Goal: Task Accomplishment & Management: Manage account settings

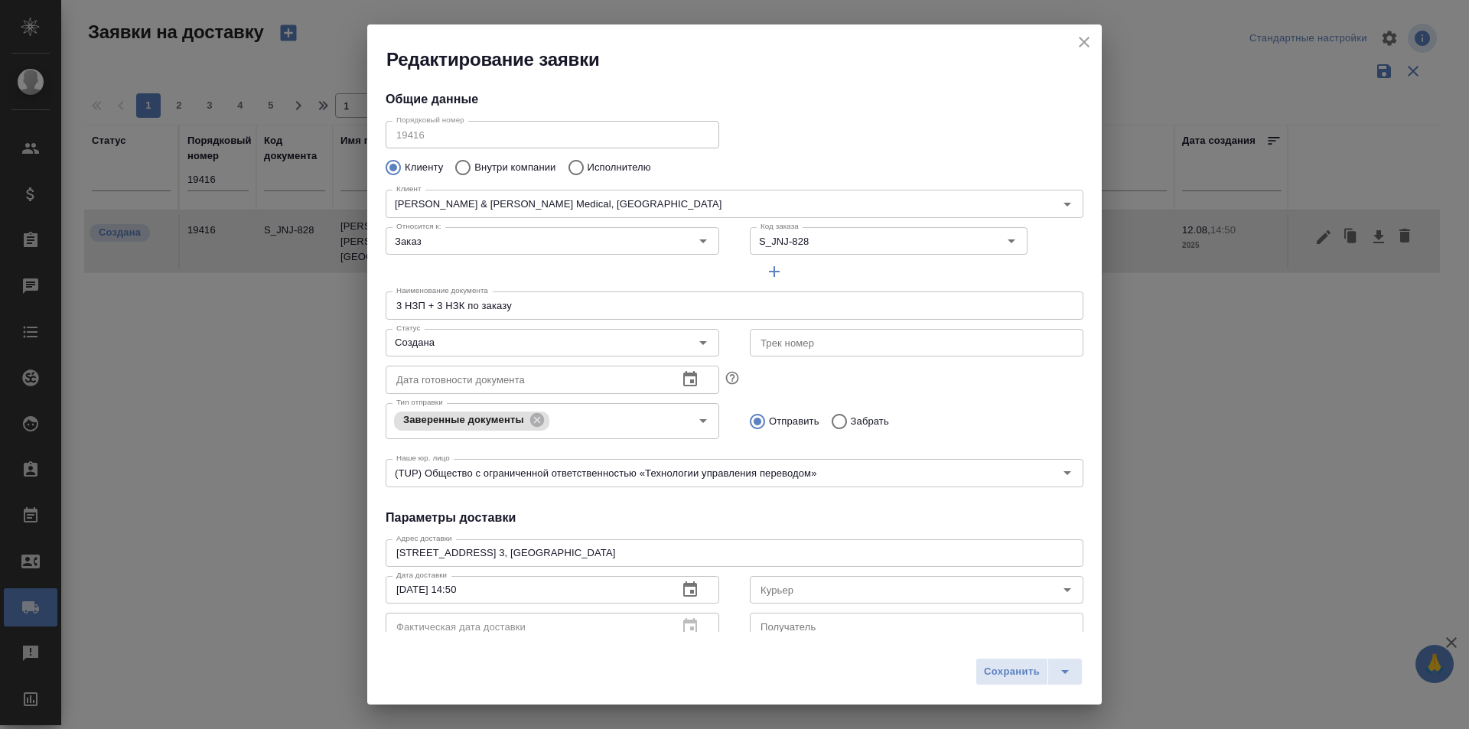
scroll to position [208, 0]
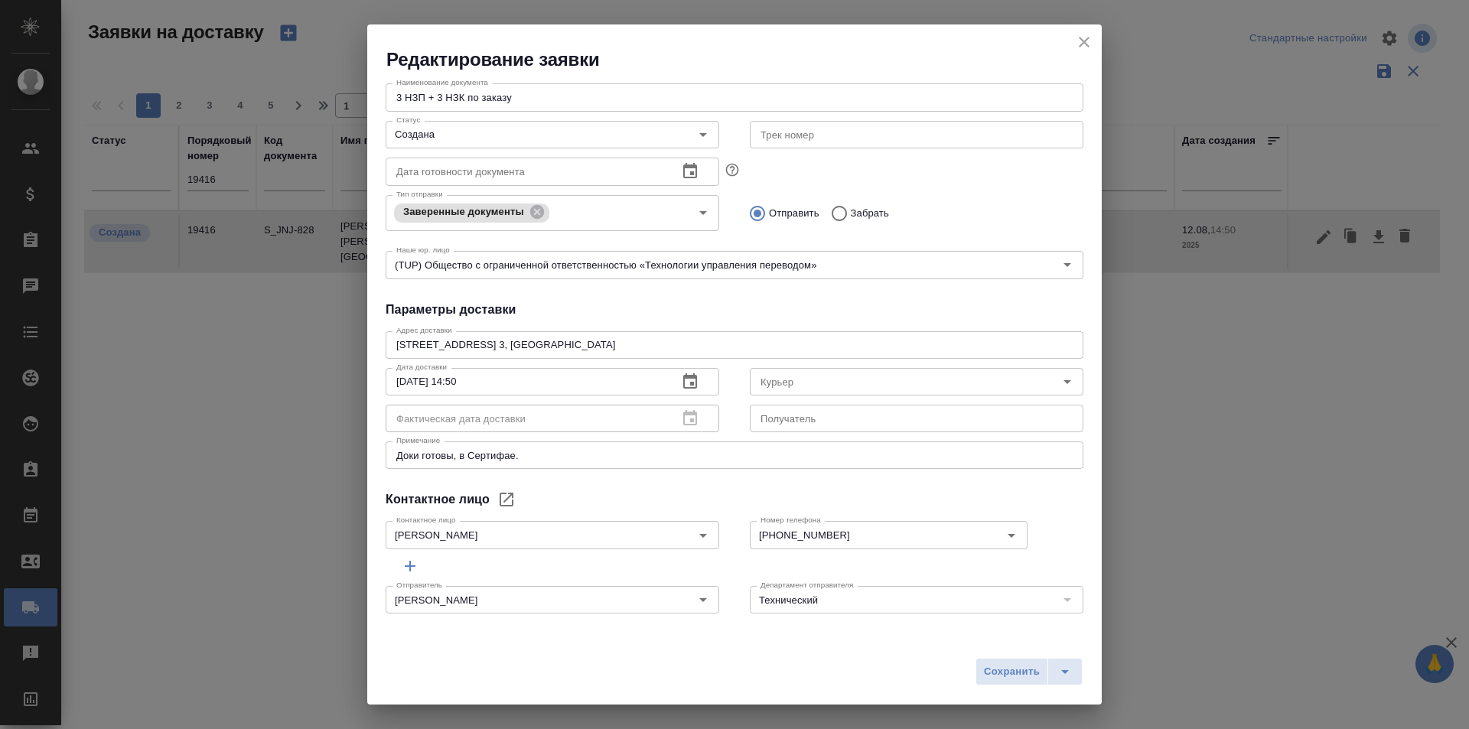
click at [1081, 45] on icon "close" at bounding box center [1084, 42] width 11 height 11
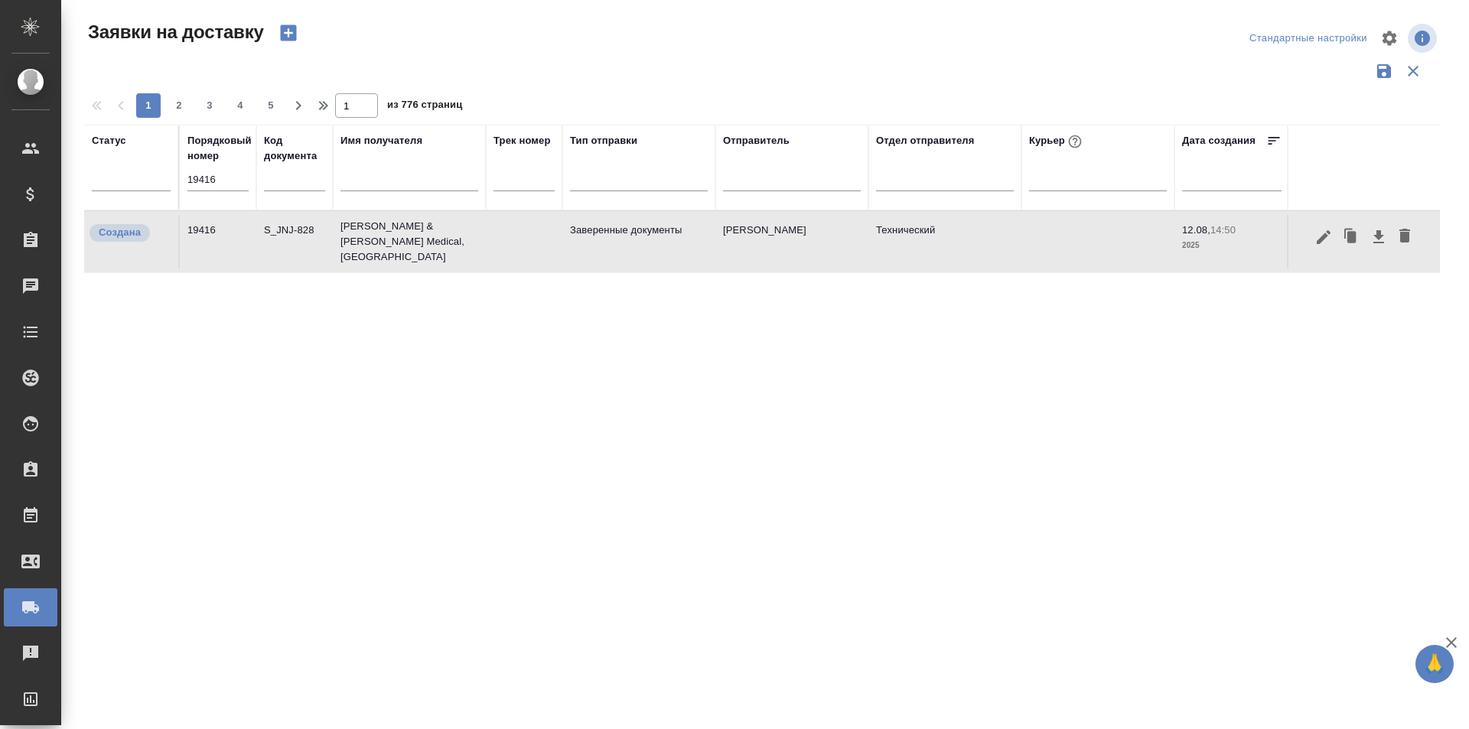
click at [213, 178] on input "19416" at bounding box center [217, 179] width 61 height 21
paste input "5"
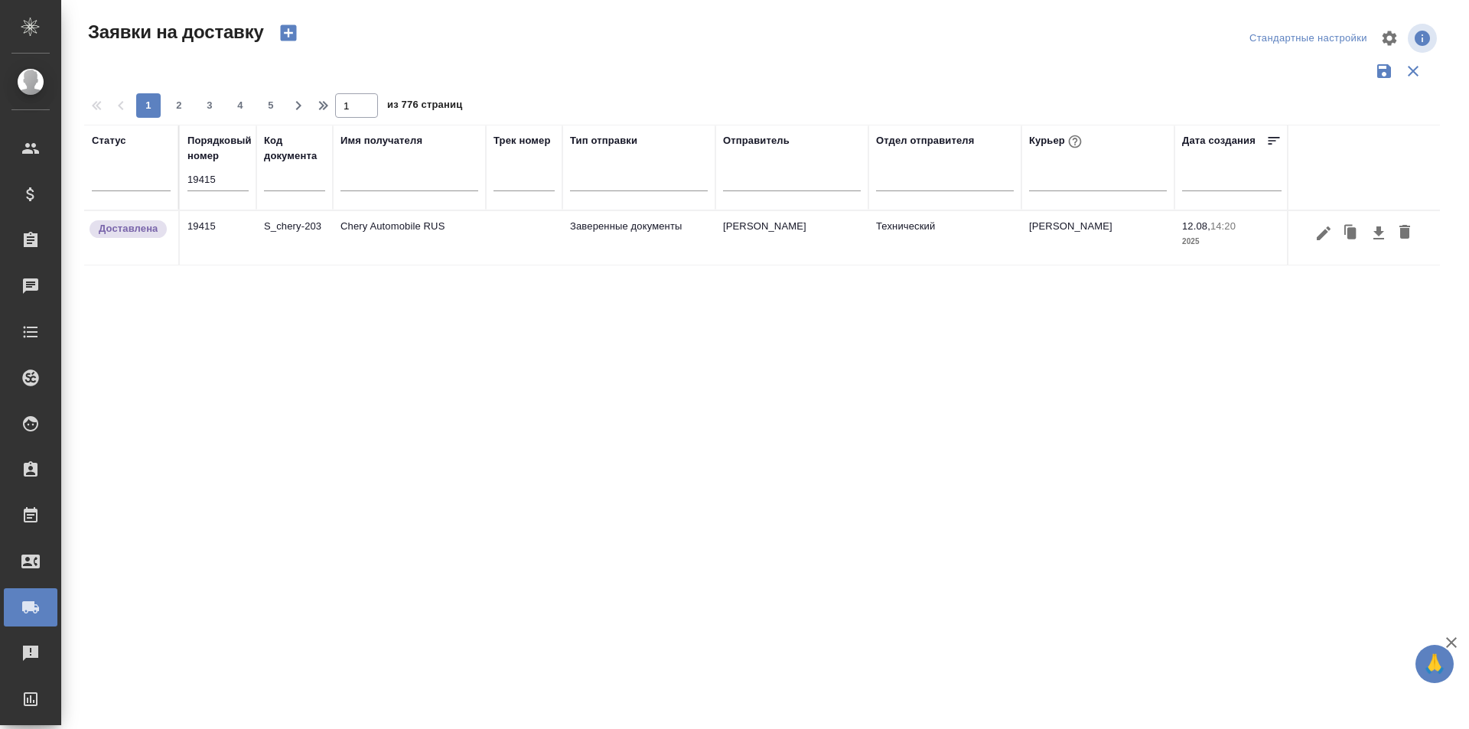
click at [962, 480] on div "Статус Порядковый номер 19415 Код документа Имя получателя Трек номер Тип отпра…" at bounding box center [762, 400] width 1356 height 551
click at [227, 184] on input "19415" at bounding box center [217, 179] width 61 height 21
paste input "6"
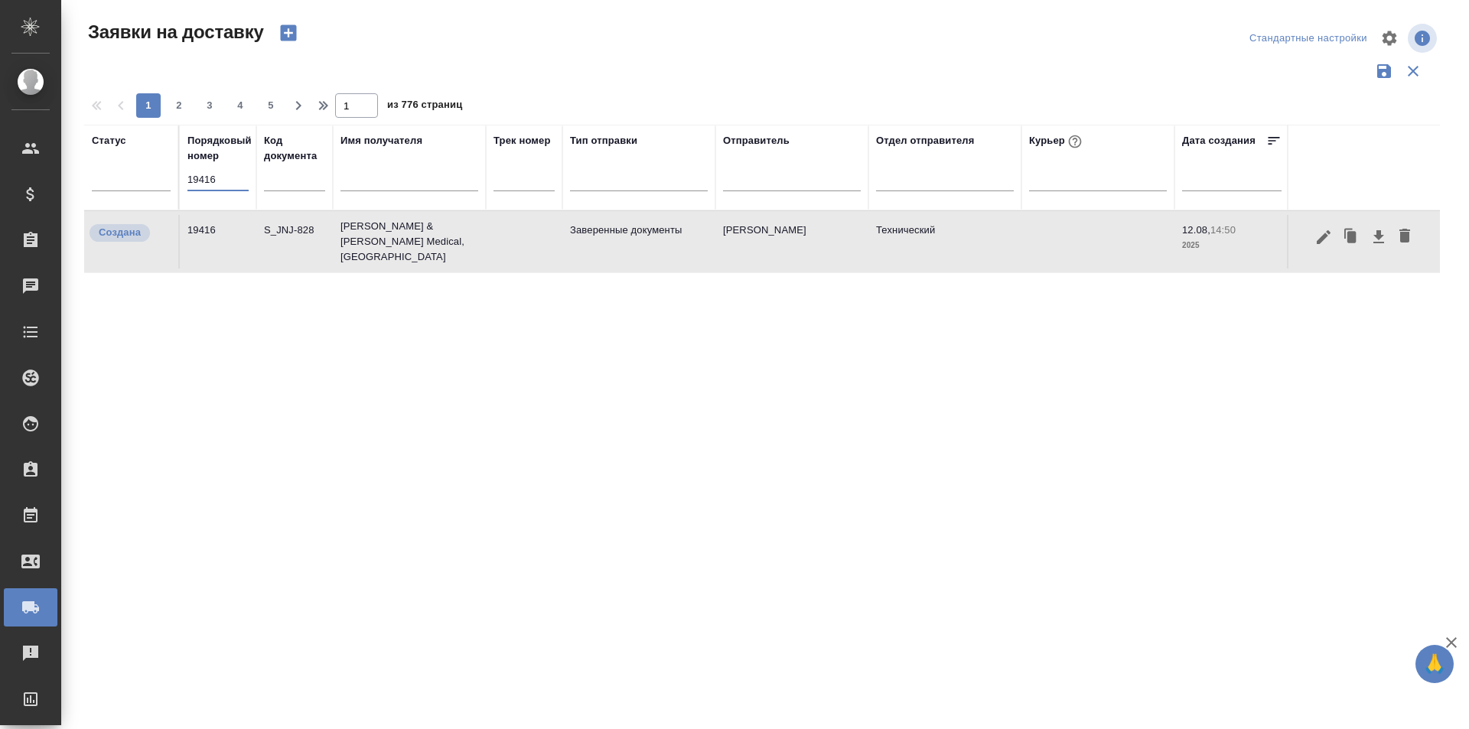
click at [202, 172] on input "19416" at bounding box center [217, 179] width 61 height 21
paste input "3"
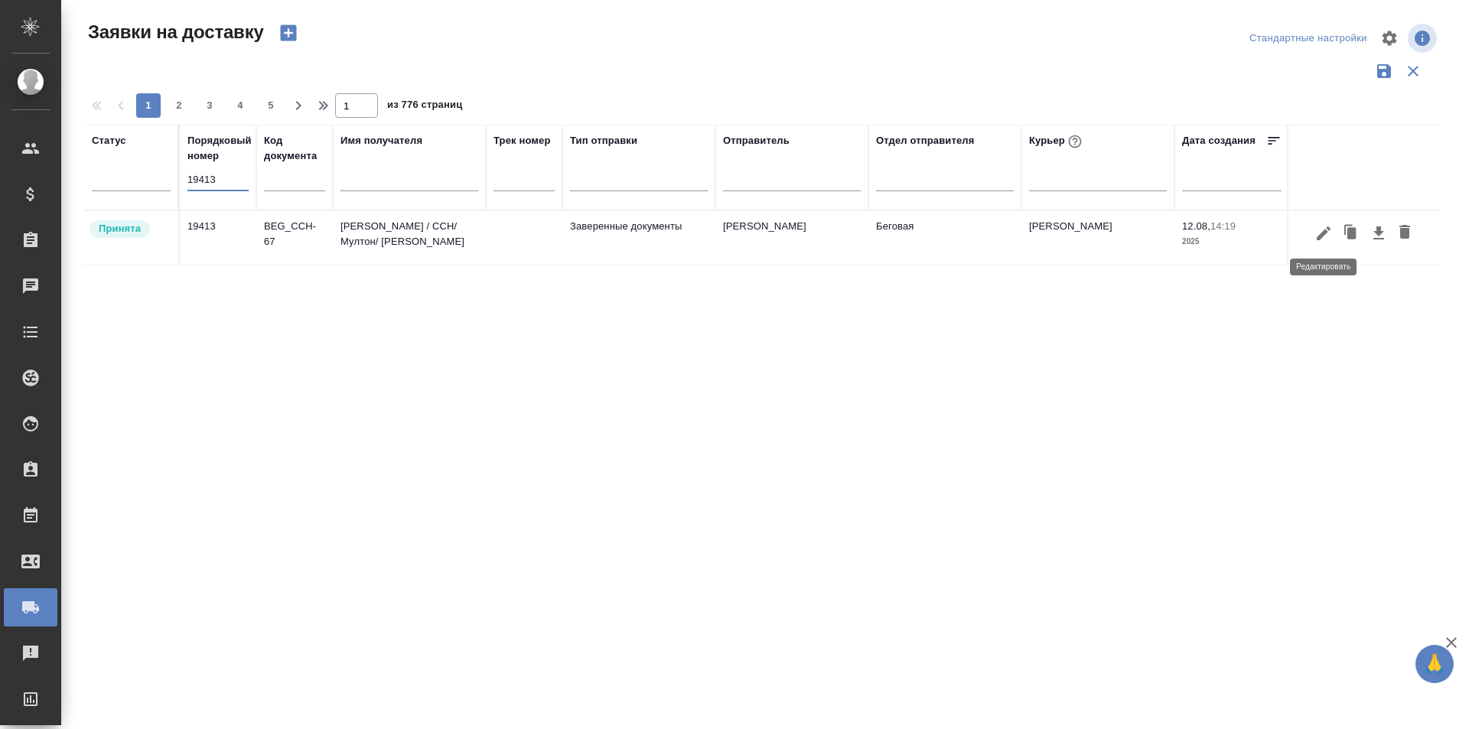
type input "19413"
click at [1319, 228] on icon "button" at bounding box center [1324, 233] width 18 height 18
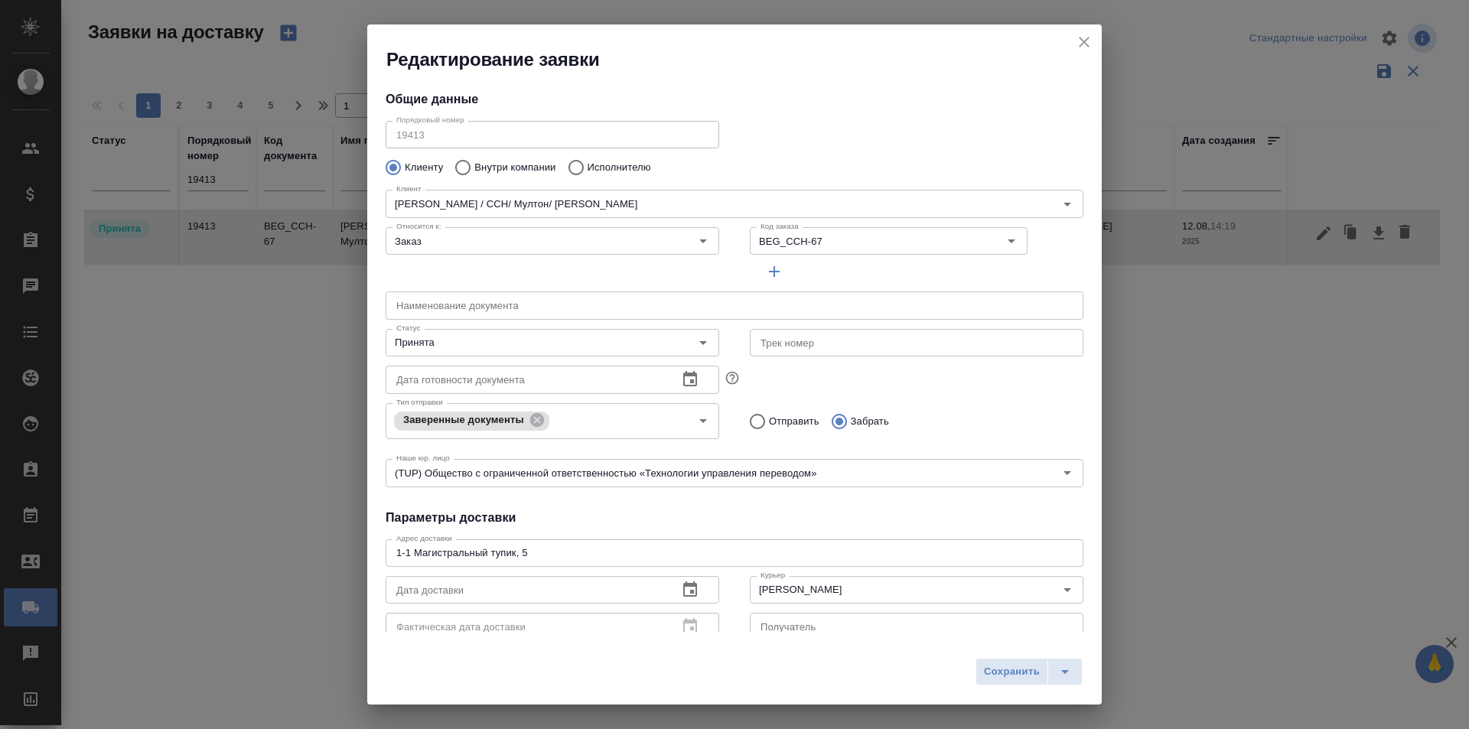
type input "Беговая"
drag, startPoint x: 514, startPoint y: 340, endPoint x: 508, endPoint y: 353, distance: 14.1
click at [514, 340] on input "Принята" at bounding box center [526, 343] width 273 height 18
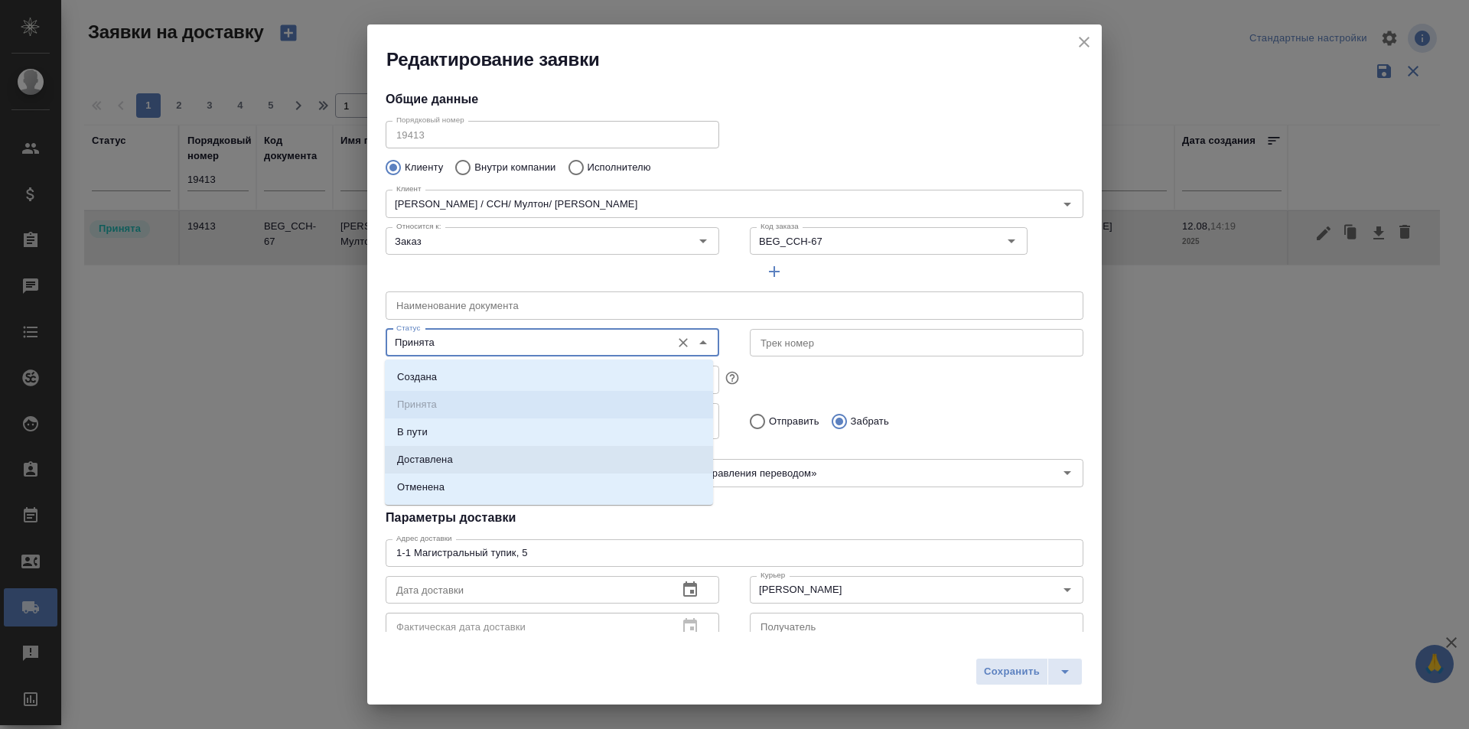
type input "[PERSON_NAME]"
click at [454, 467] on li "Доставлена" at bounding box center [549, 460] width 328 height 28
type input "Доставлена"
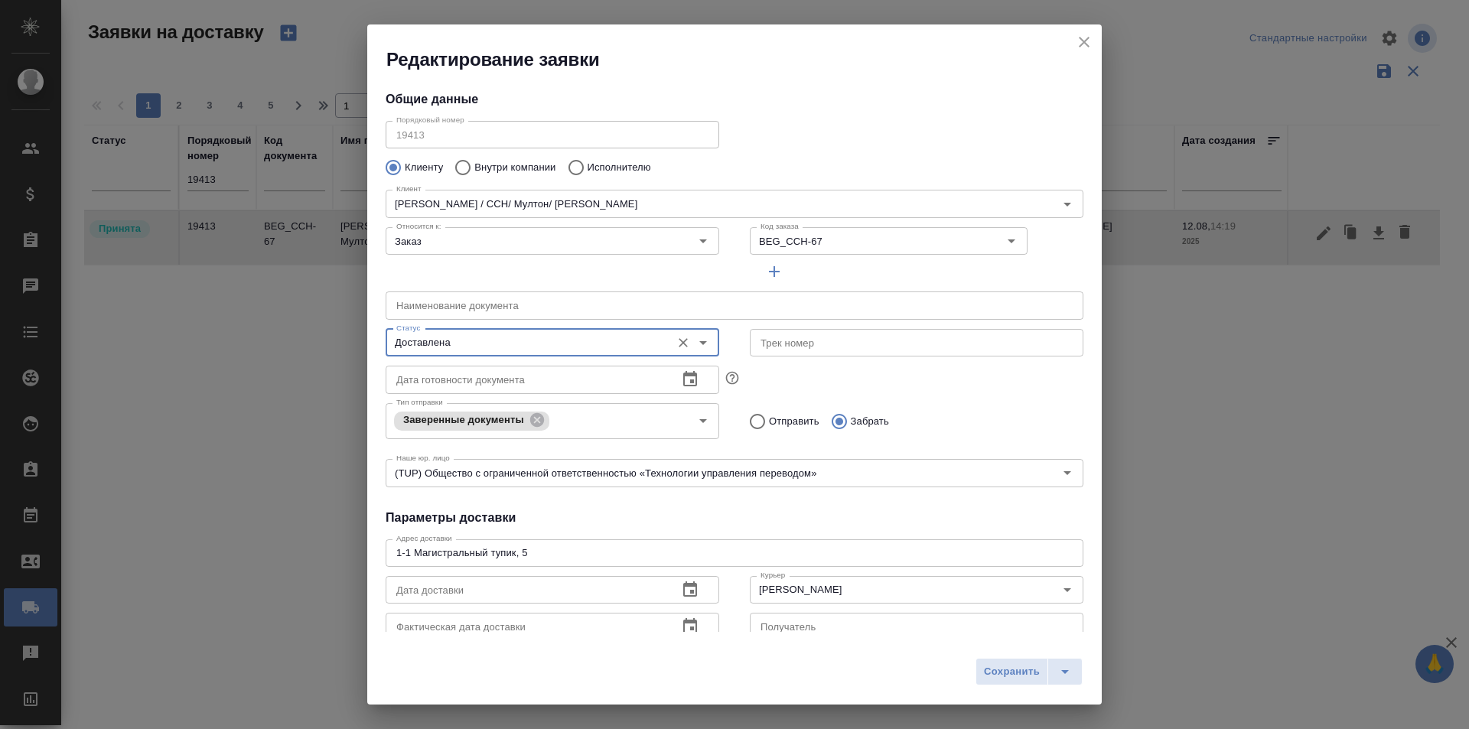
click at [688, 618] on icon "button" at bounding box center [690, 627] width 18 height 18
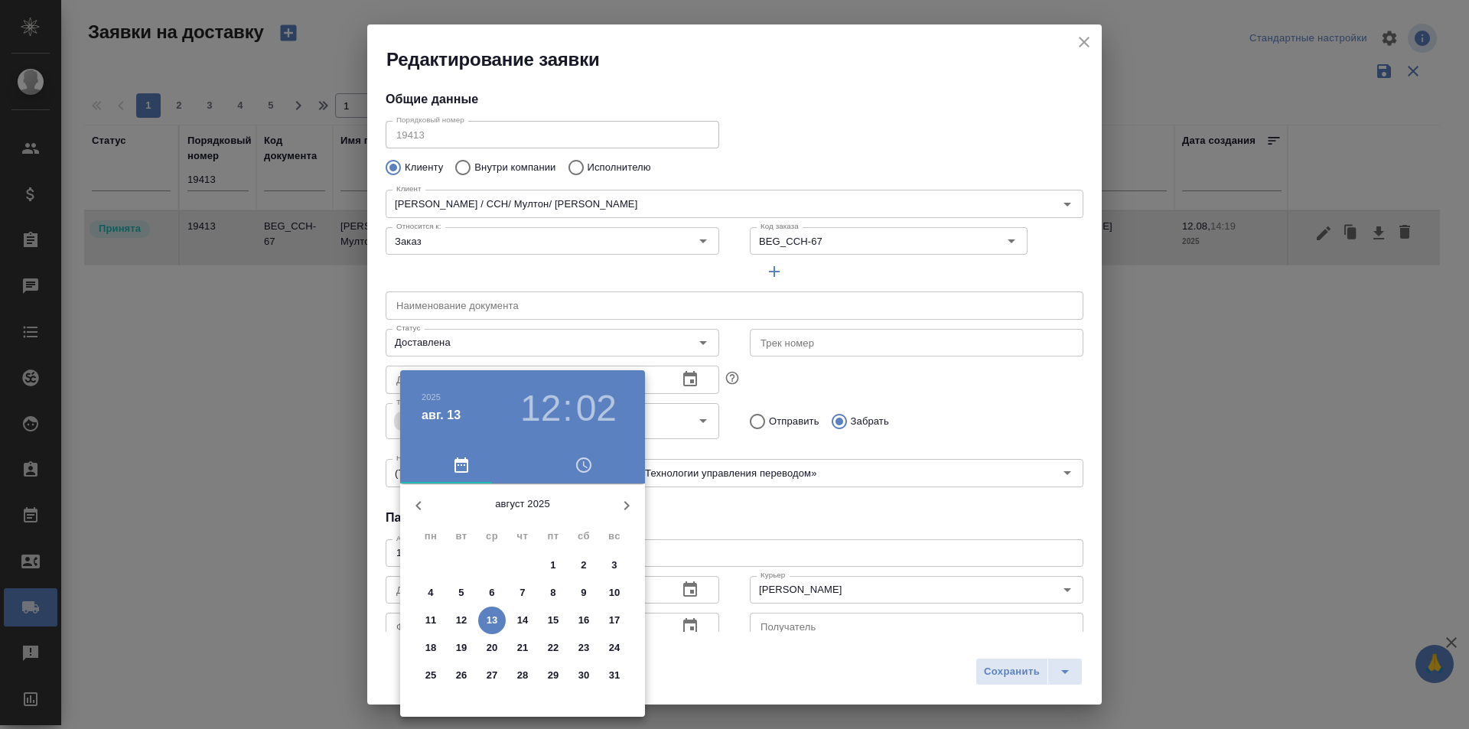
click at [457, 619] on p "12" at bounding box center [461, 620] width 11 height 15
type input "[DATE] 12:02"
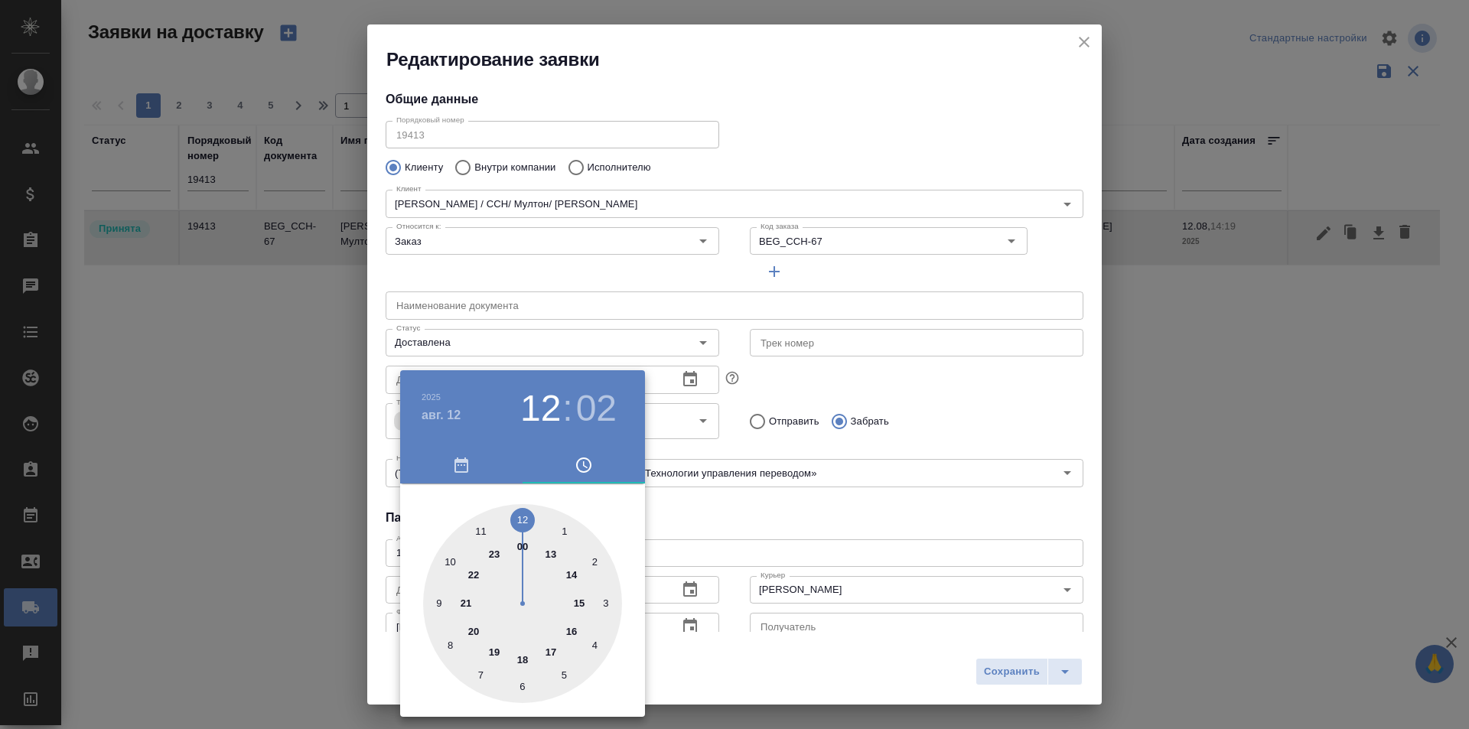
click at [798, 527] on div at bounding box center [734, 364] width 1469 height 729
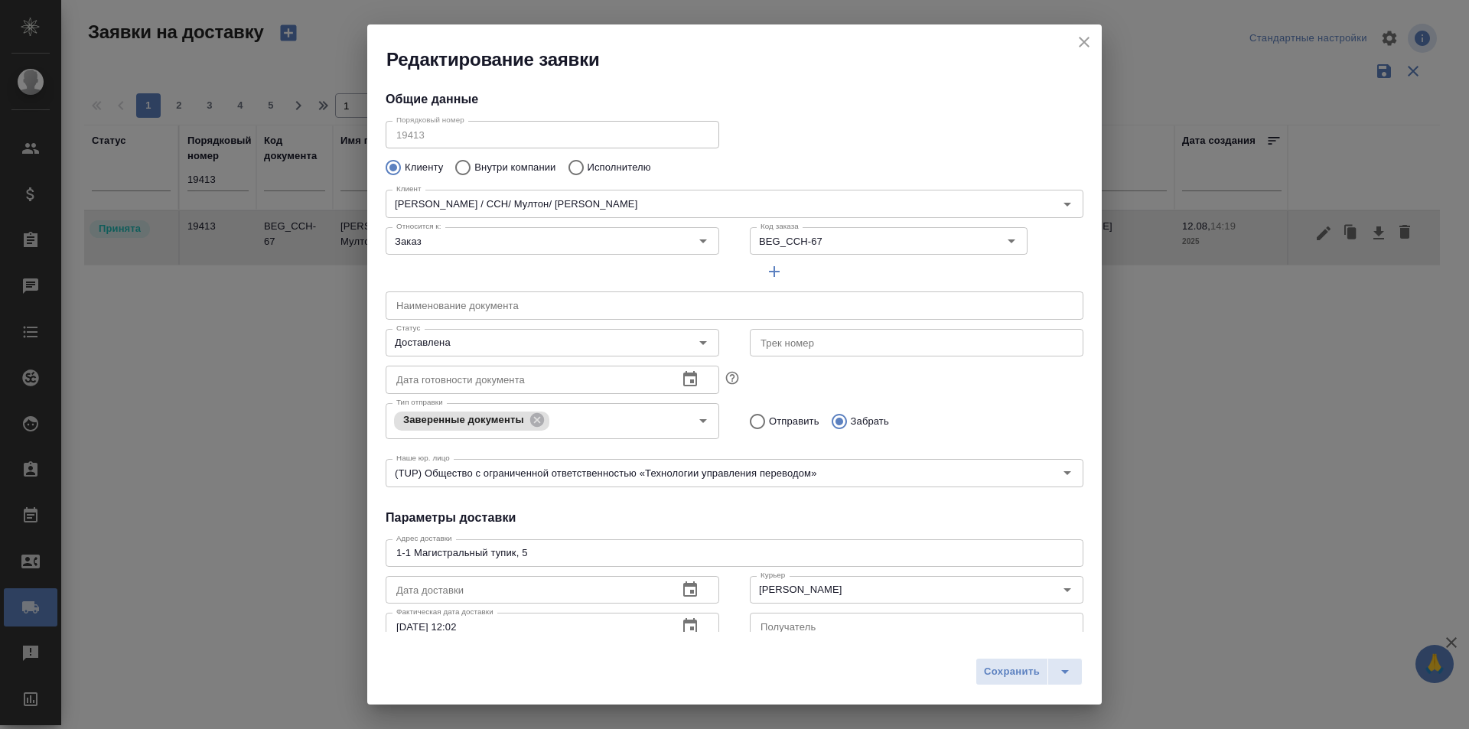
scroll to position [13, 0]
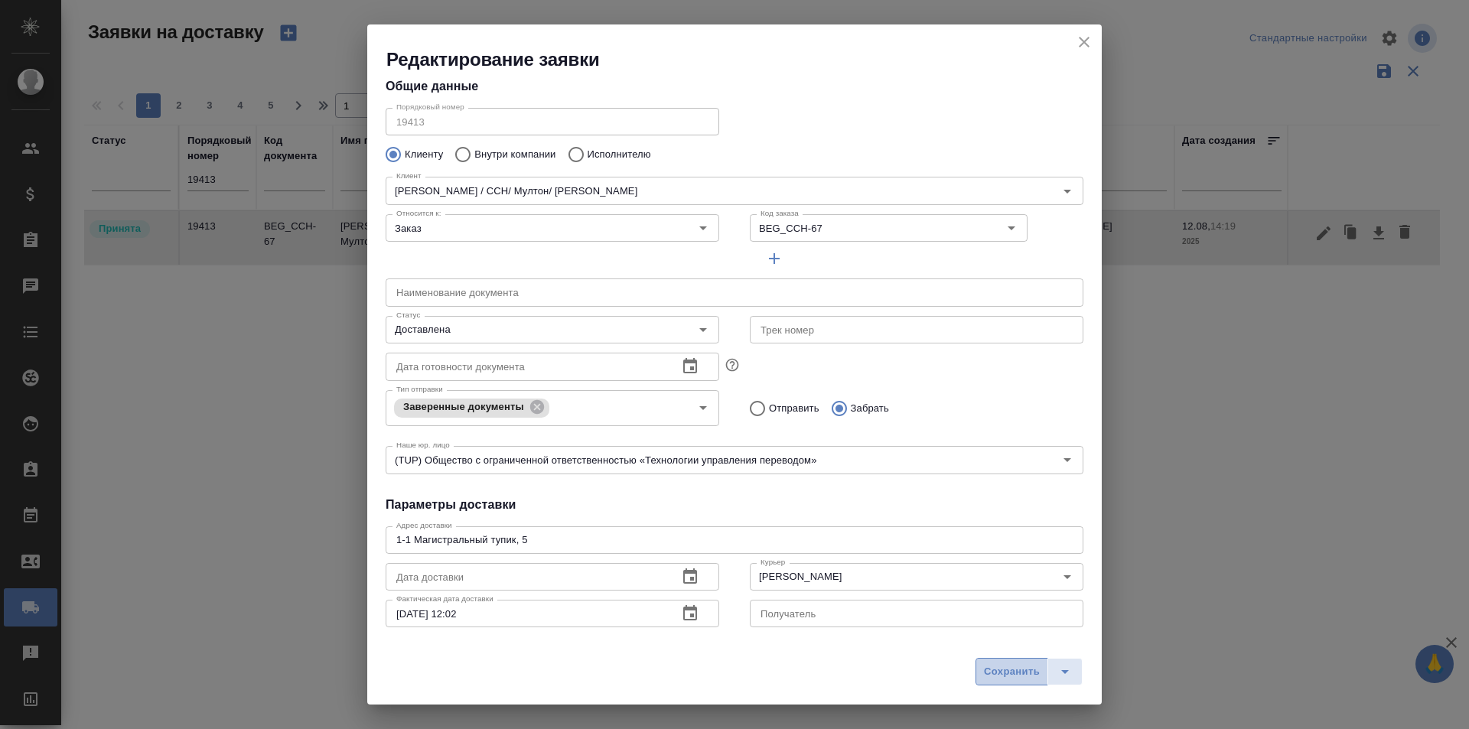
click at [1010, 665] on span "Сохранить" at bounding box center [1012, 673] width 56 height 18
type input "Принята"
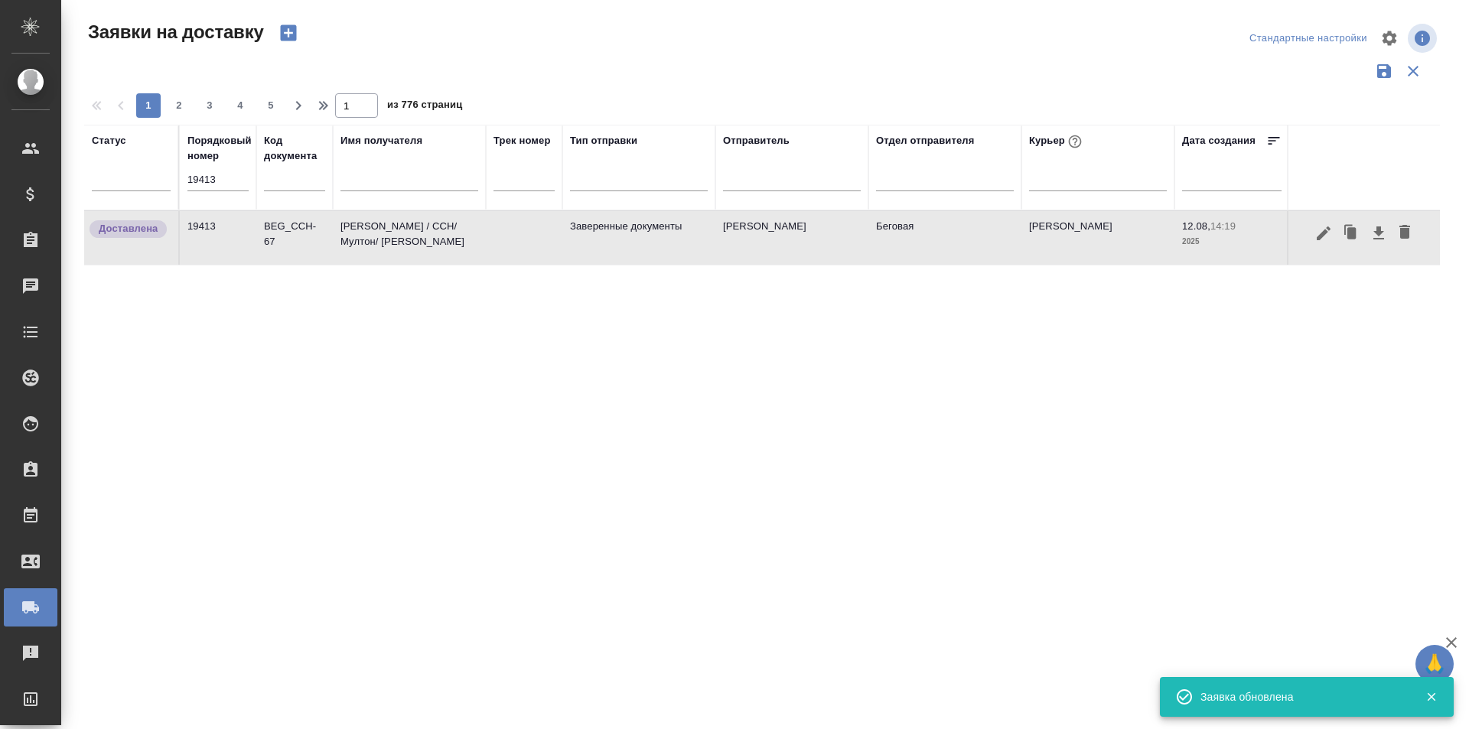
click at [230, 188] on input "19413" at bounding box center [217, 179] width 61 height 21
paste input "text"
type input "19413"
click at [1326, 234] on icon "button" at bounding box center [1324, 233] width 18 height 18
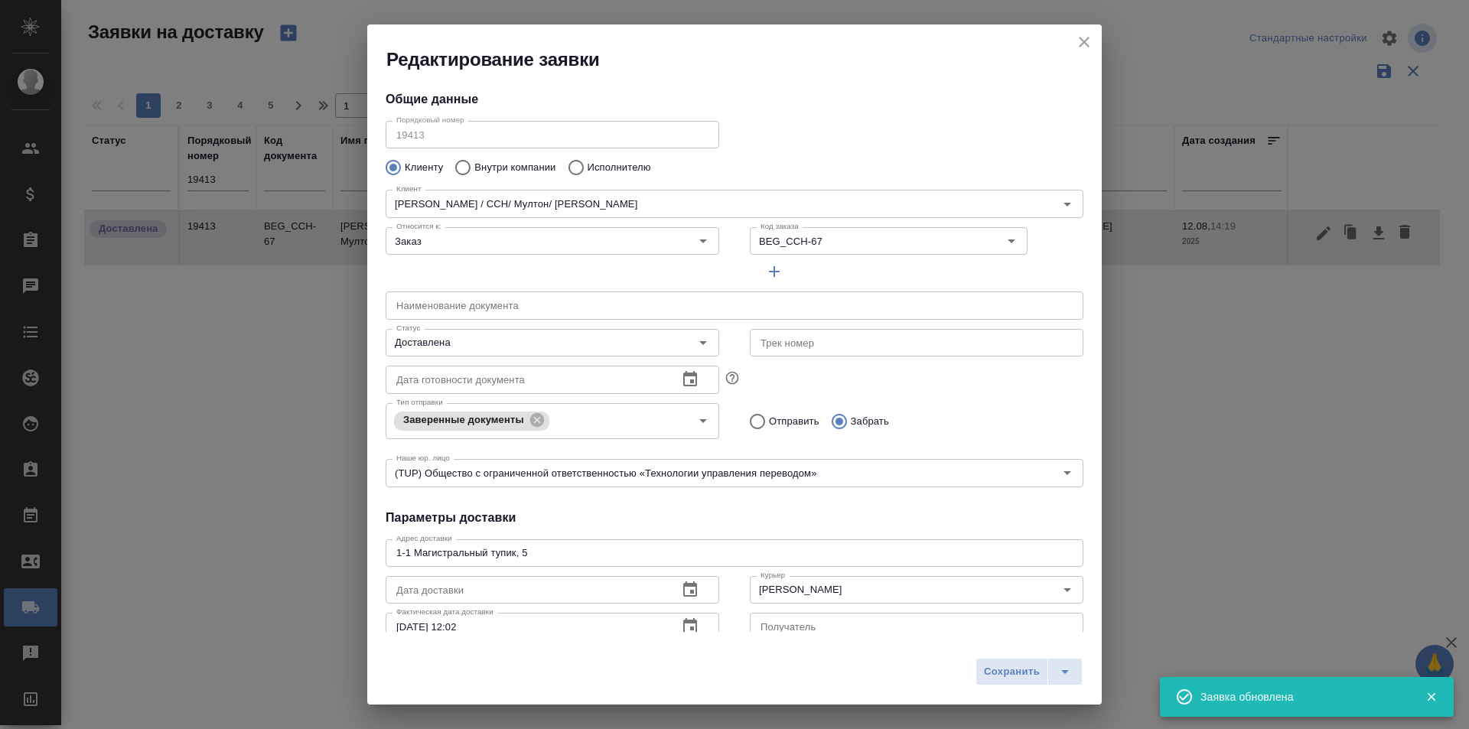
type input "[PERSON_NAME]"
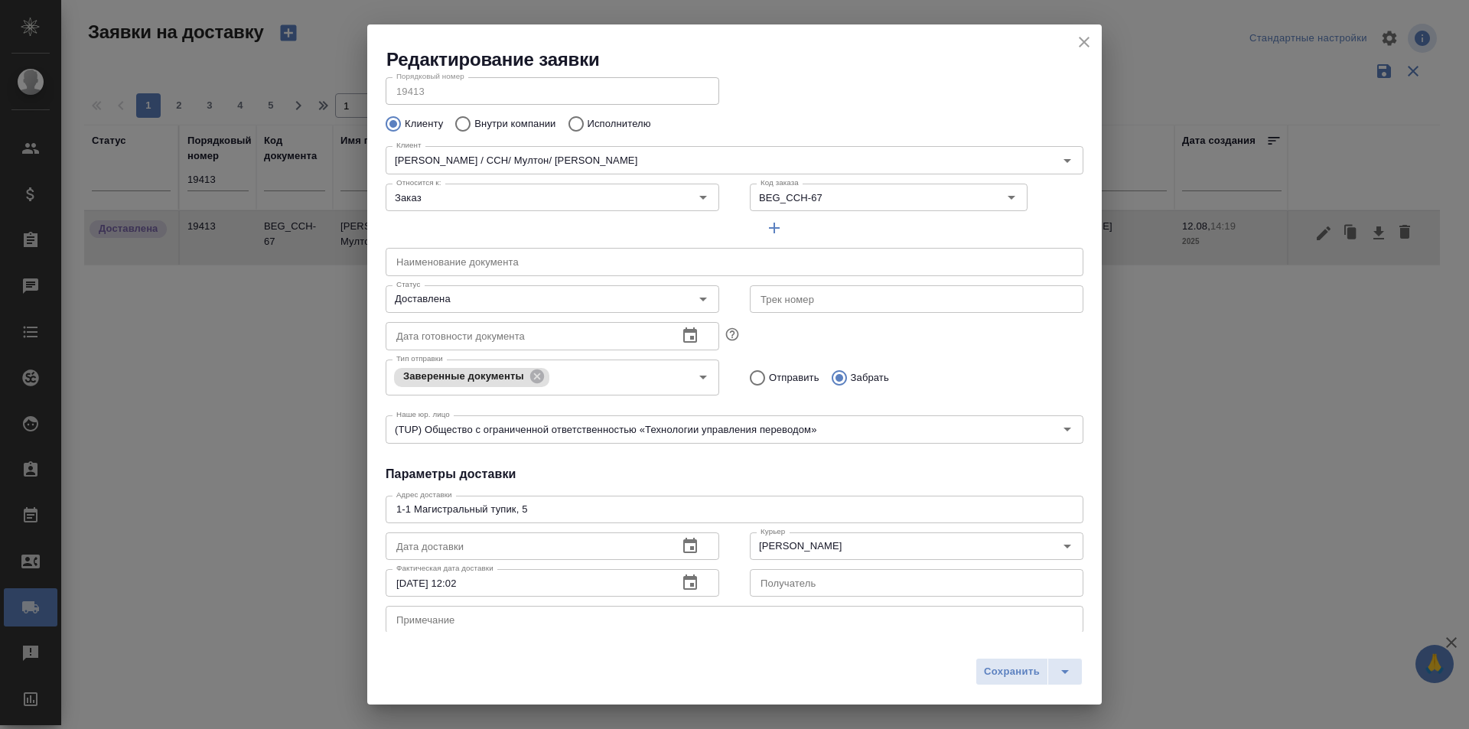
scroll to position [77, 0]
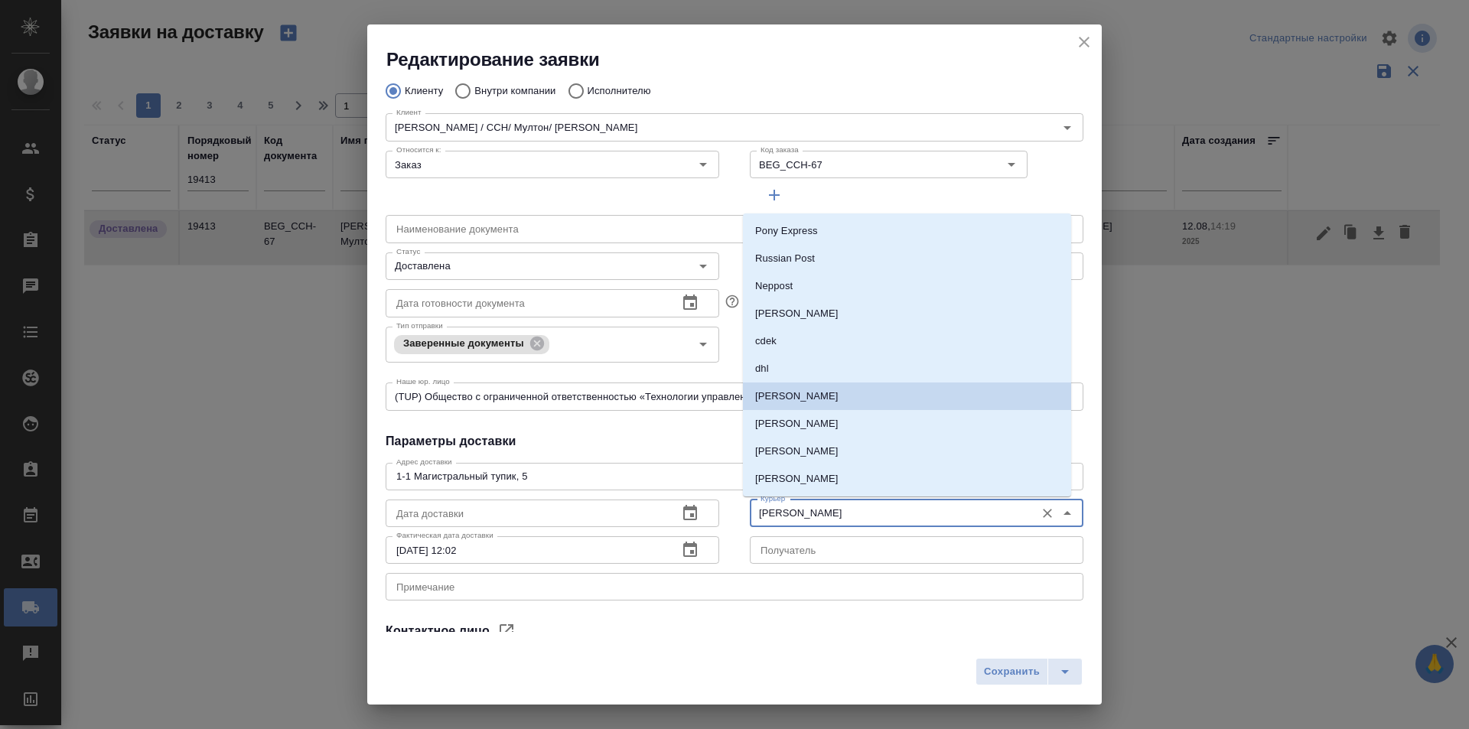
click at [866, 521] on input "[PERSON_NAME]" at bounding box center [891, 513] width 273 height 18
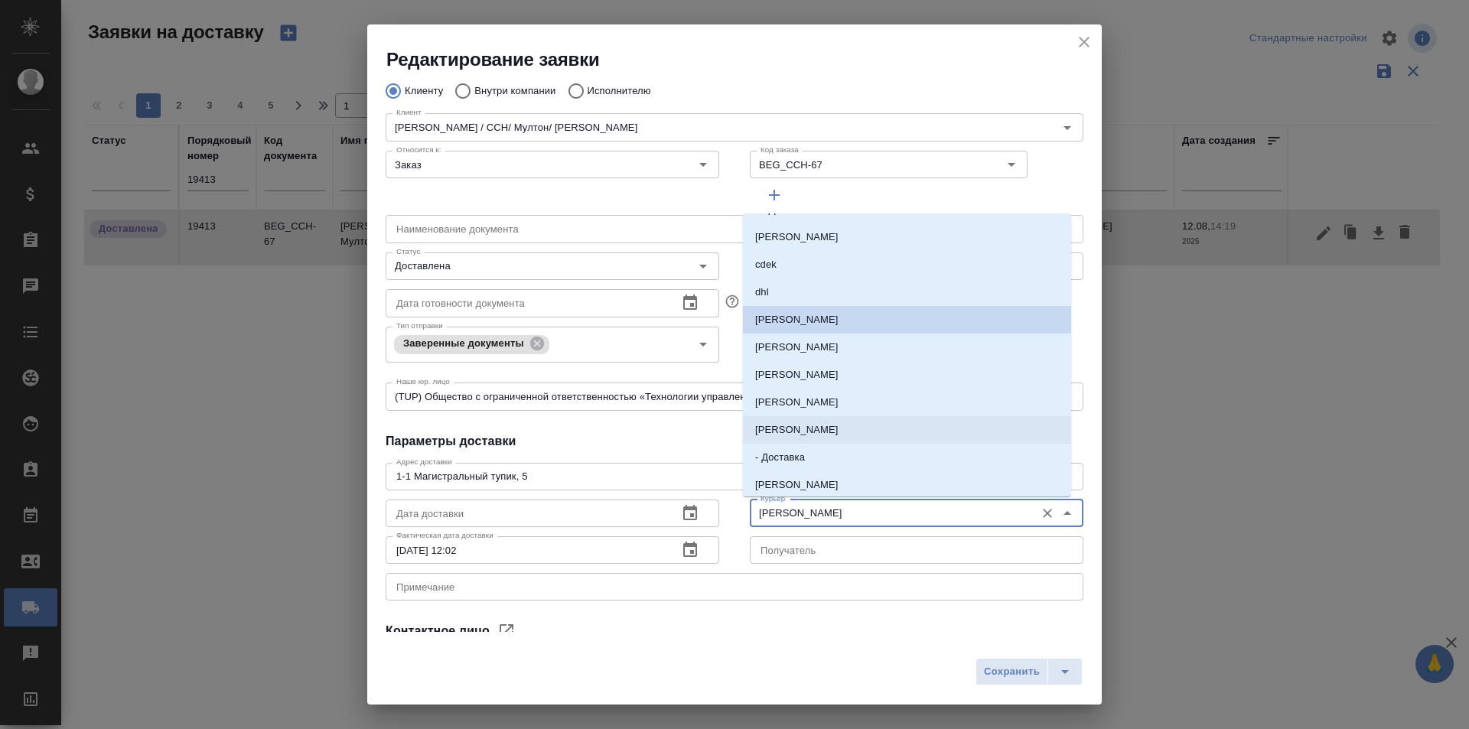
click at [820, 435] on p "[PERSON_NAME]" at bounding box center [796, 429] width 83 height 15
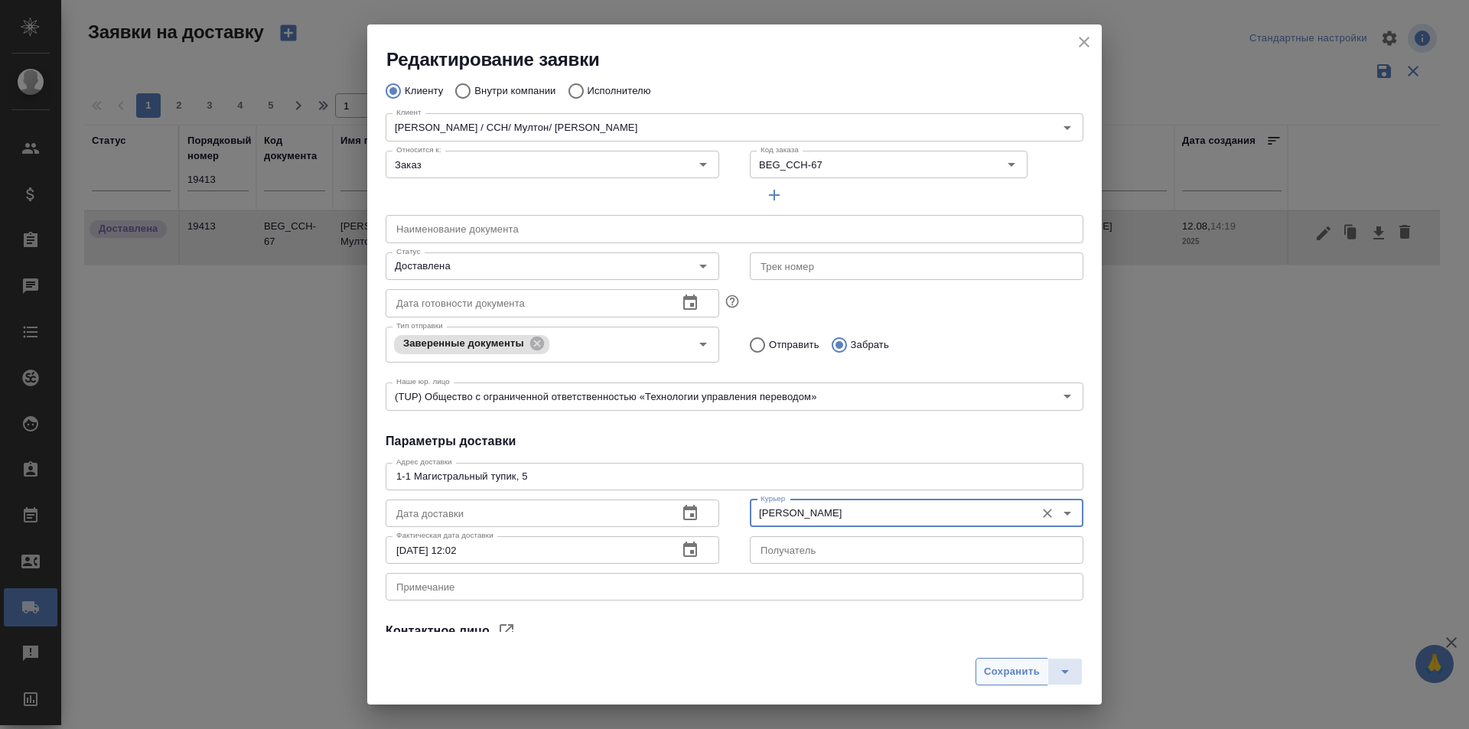
click at [999, 664] on span "Сохранить" at bounding box center [1012, 673] width 56 height 18
type input "[PERSON_NAME]"
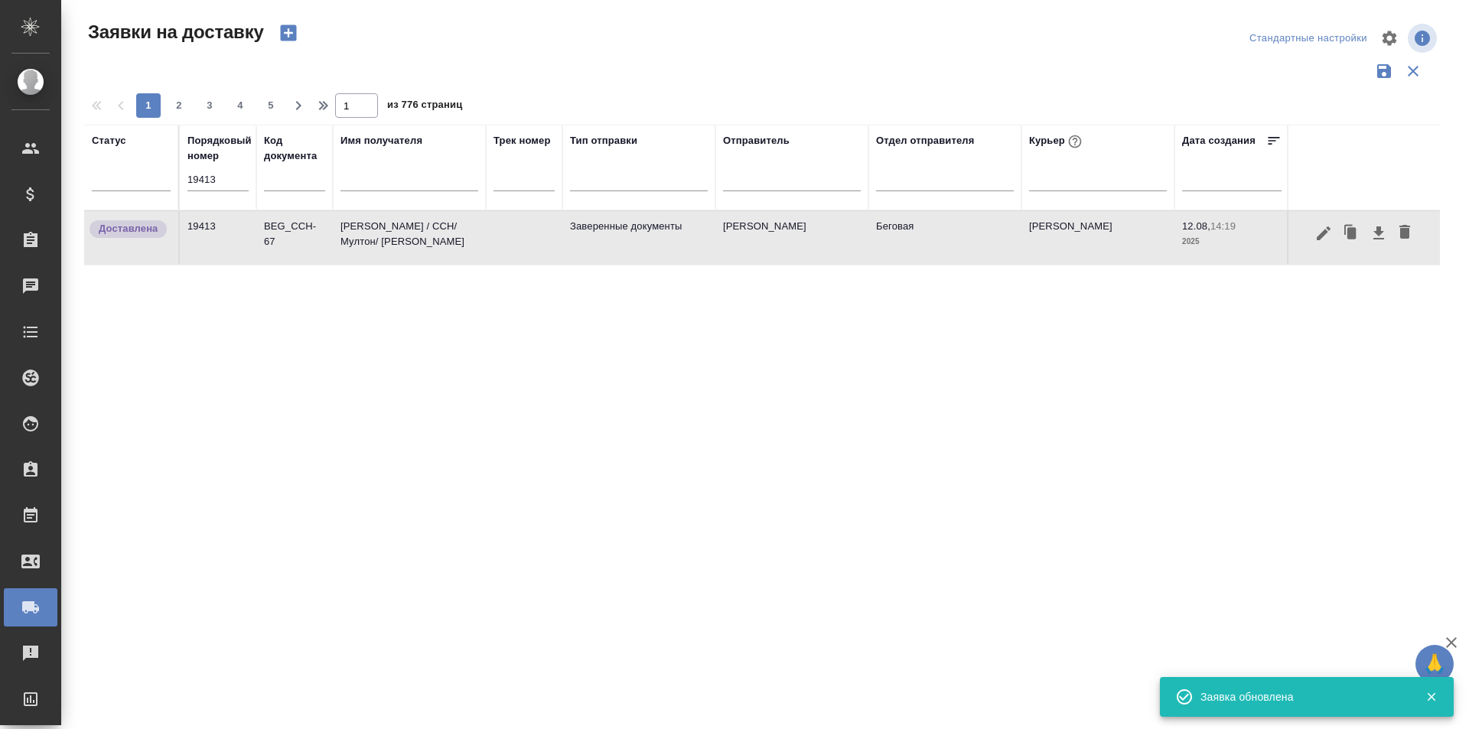
click at [192, 179] on input "19413" at bounding box center [217, 179] width 61 height 21
paste input "2"
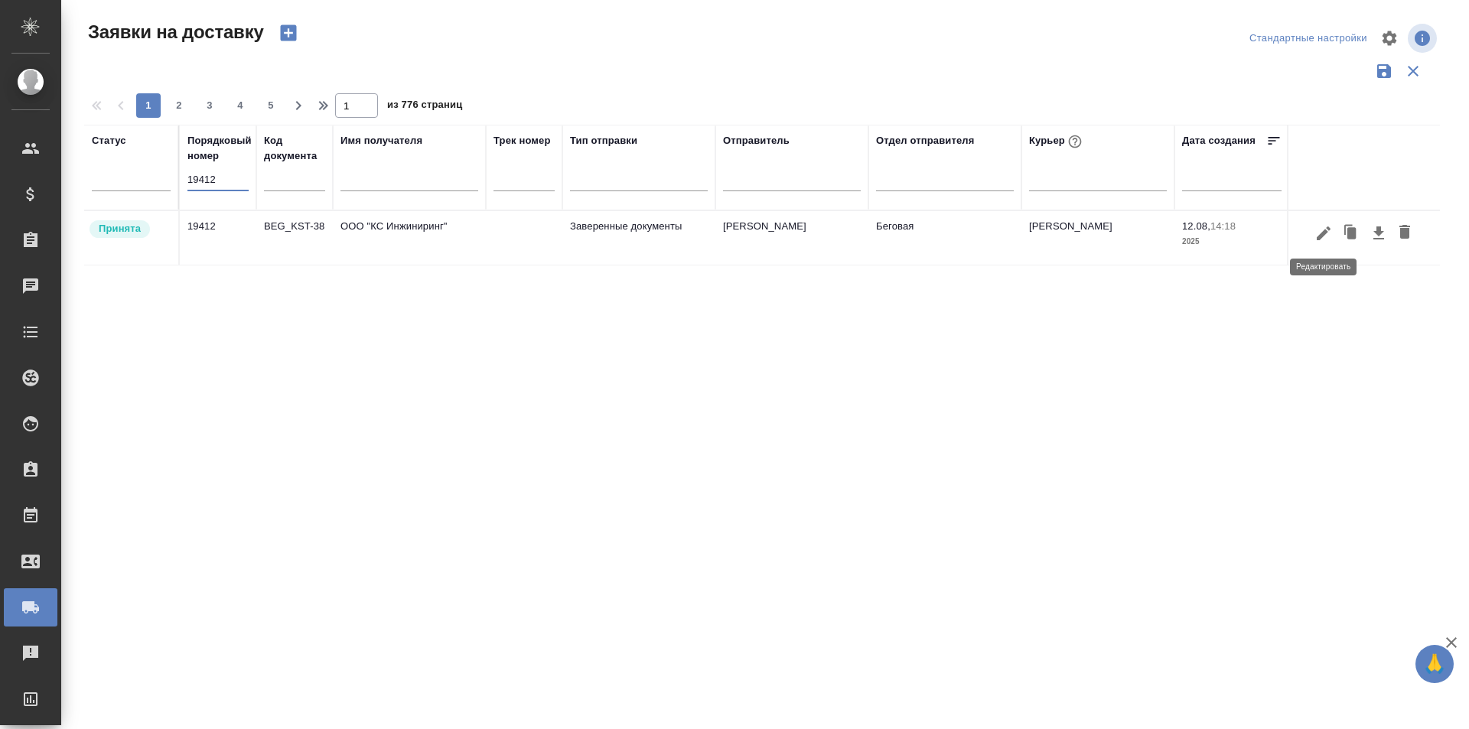
type input "19412"
click at [1324, 240] on icon "button" at bounding box center [1324, 233] width 18 height 18
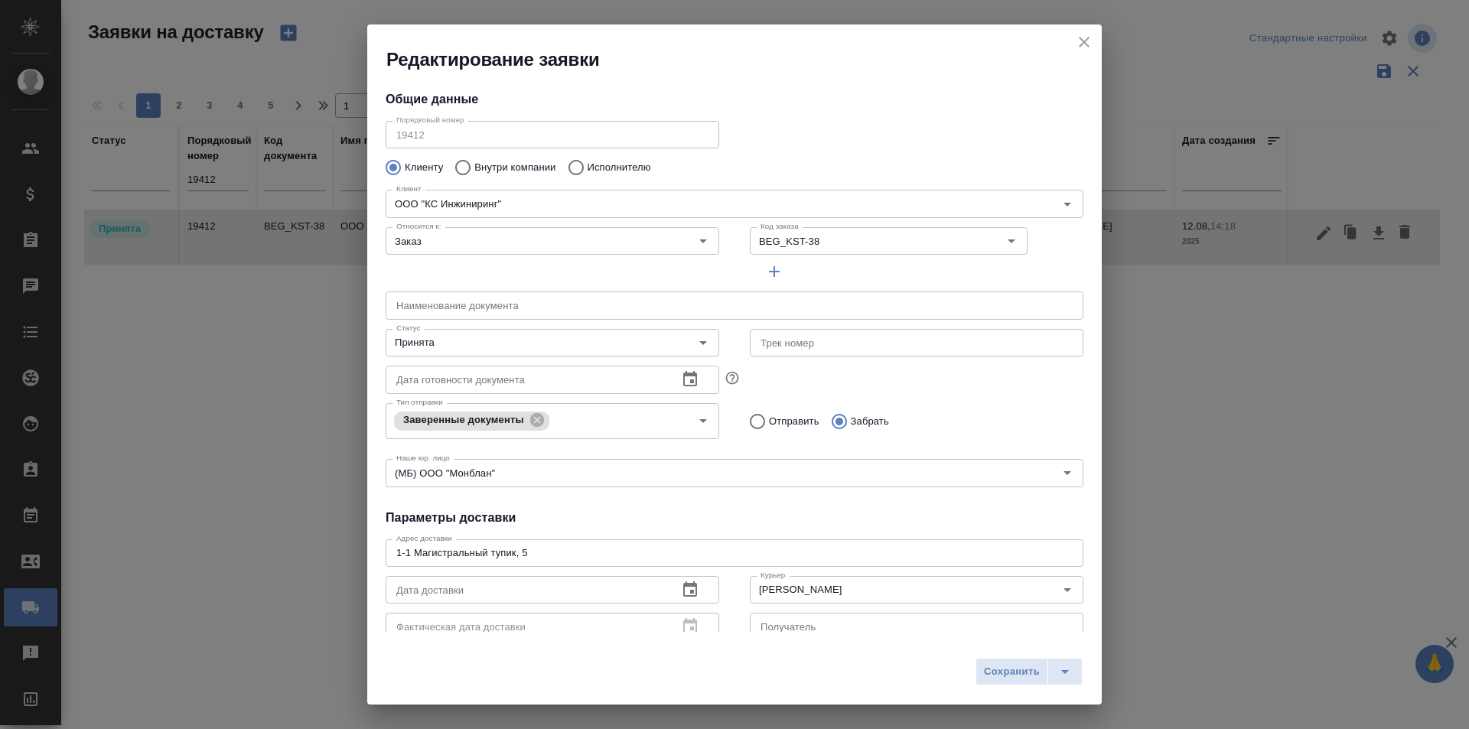
type input "[PERSON_NAME]"
click at [794, 597] on input "[PERSON_NAME]" at bounding box center [891, 590] width 273 height 18
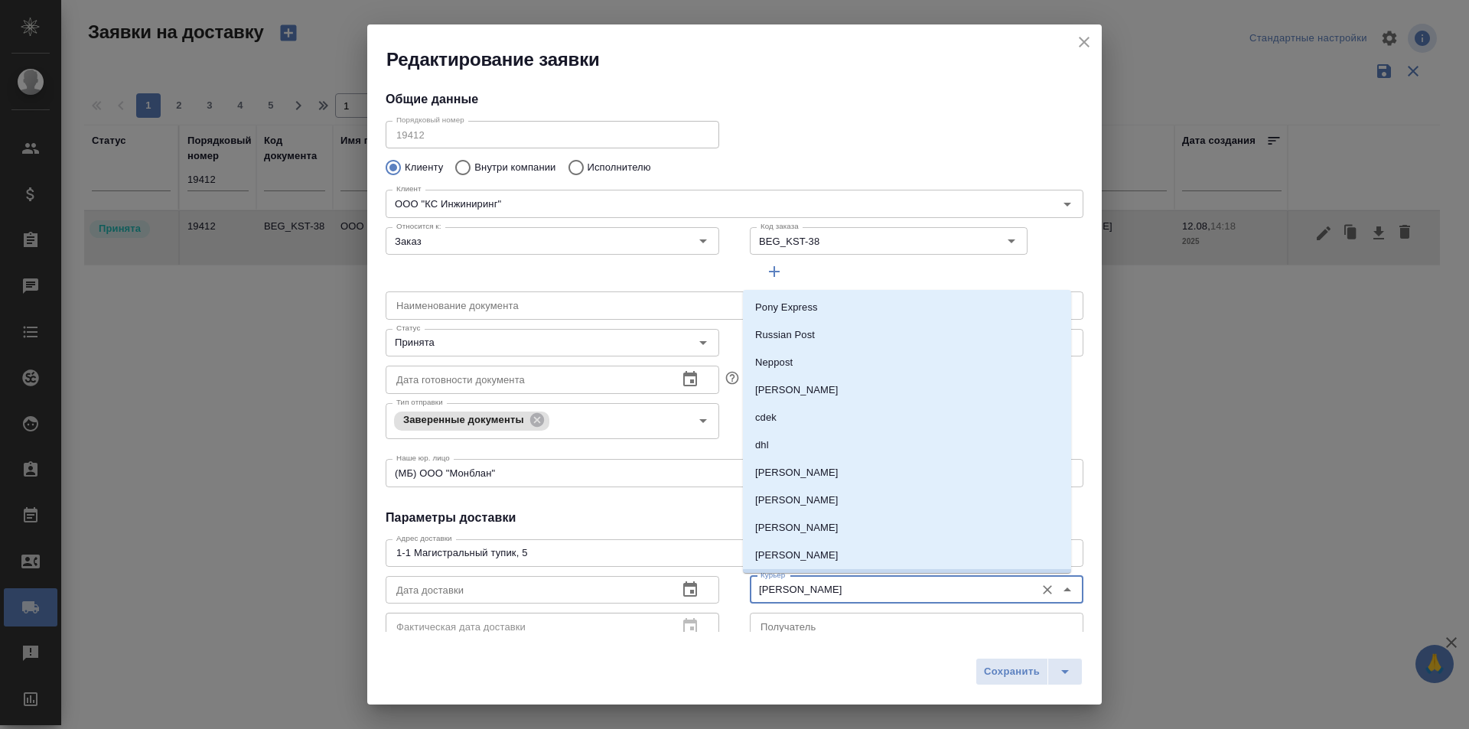
scroll to position [24, 0]
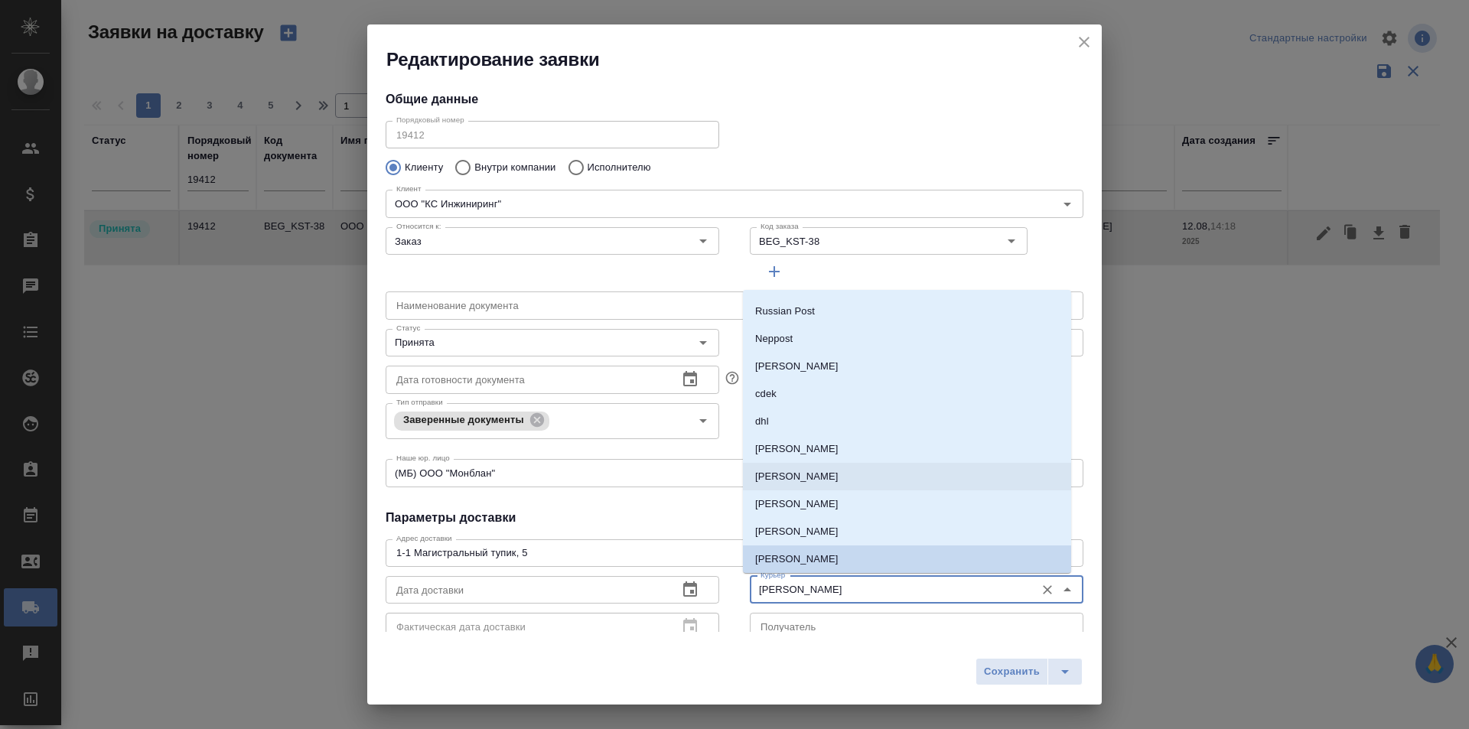
click at [805, 445] on p "[PERSON_NAME]" at bounding box center [796, 449] width 83 height 15
type input "[PERSON_NAME]"
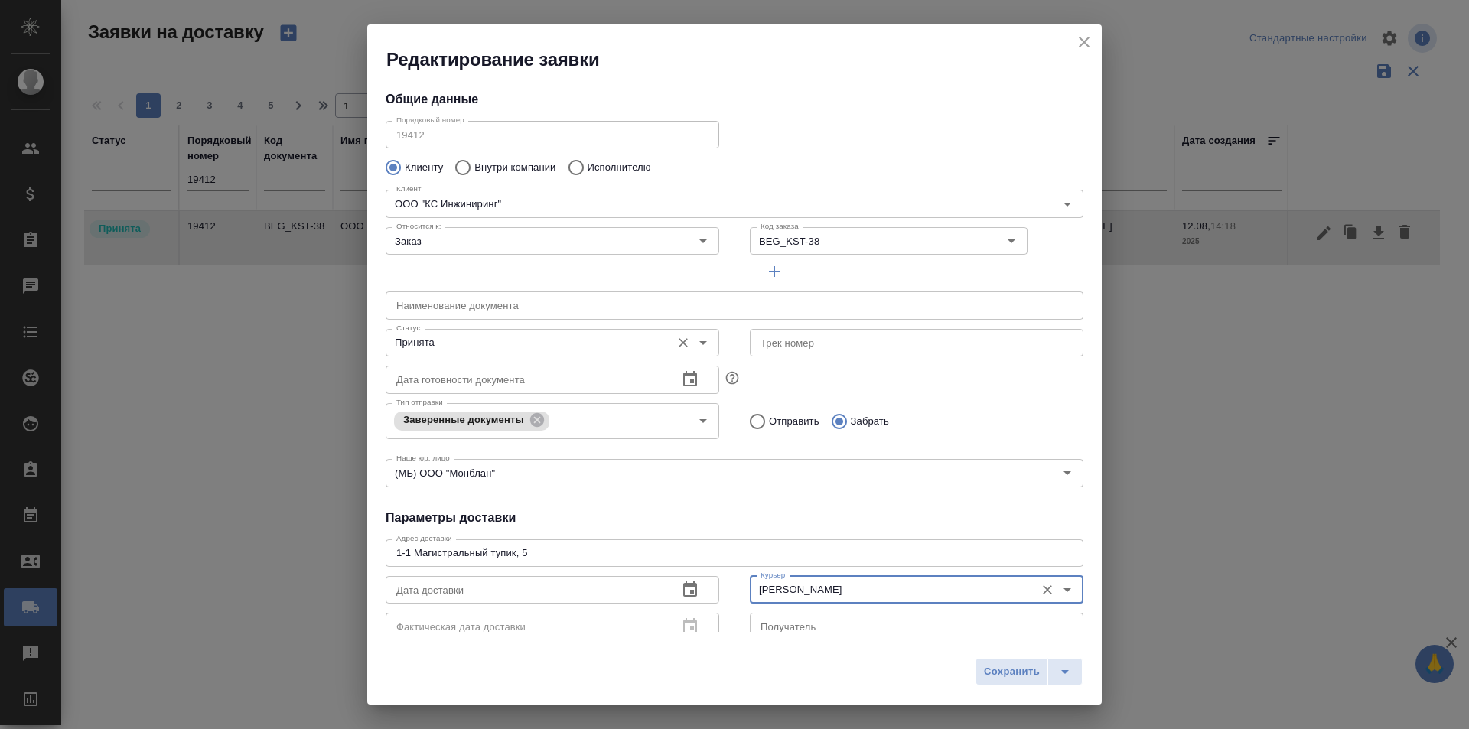
click at [471, 356] on div "Принята Статус" at bounding box center [553, 343] width 334 height 28
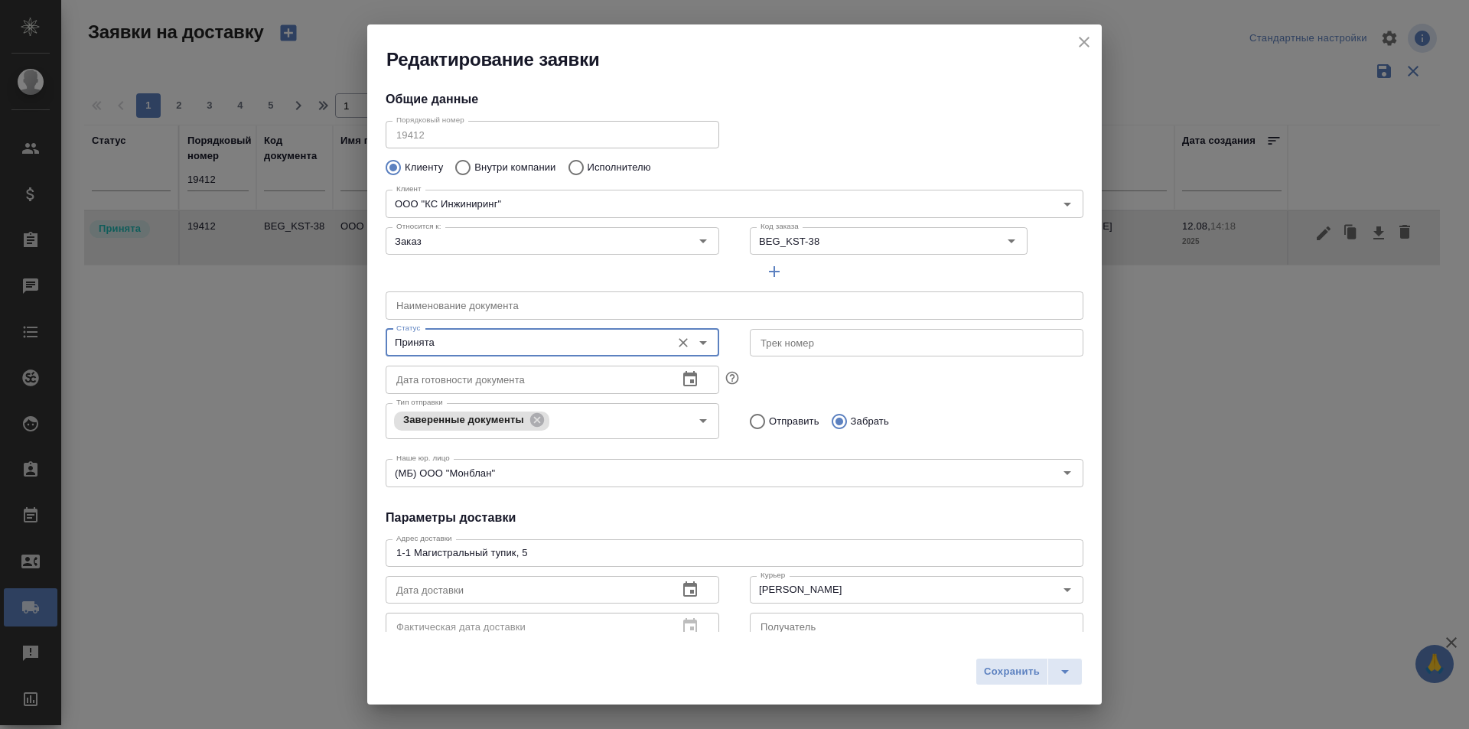
click at [477, 345] on input "Принята" at bounding box center [526, 343] width 273 height 18
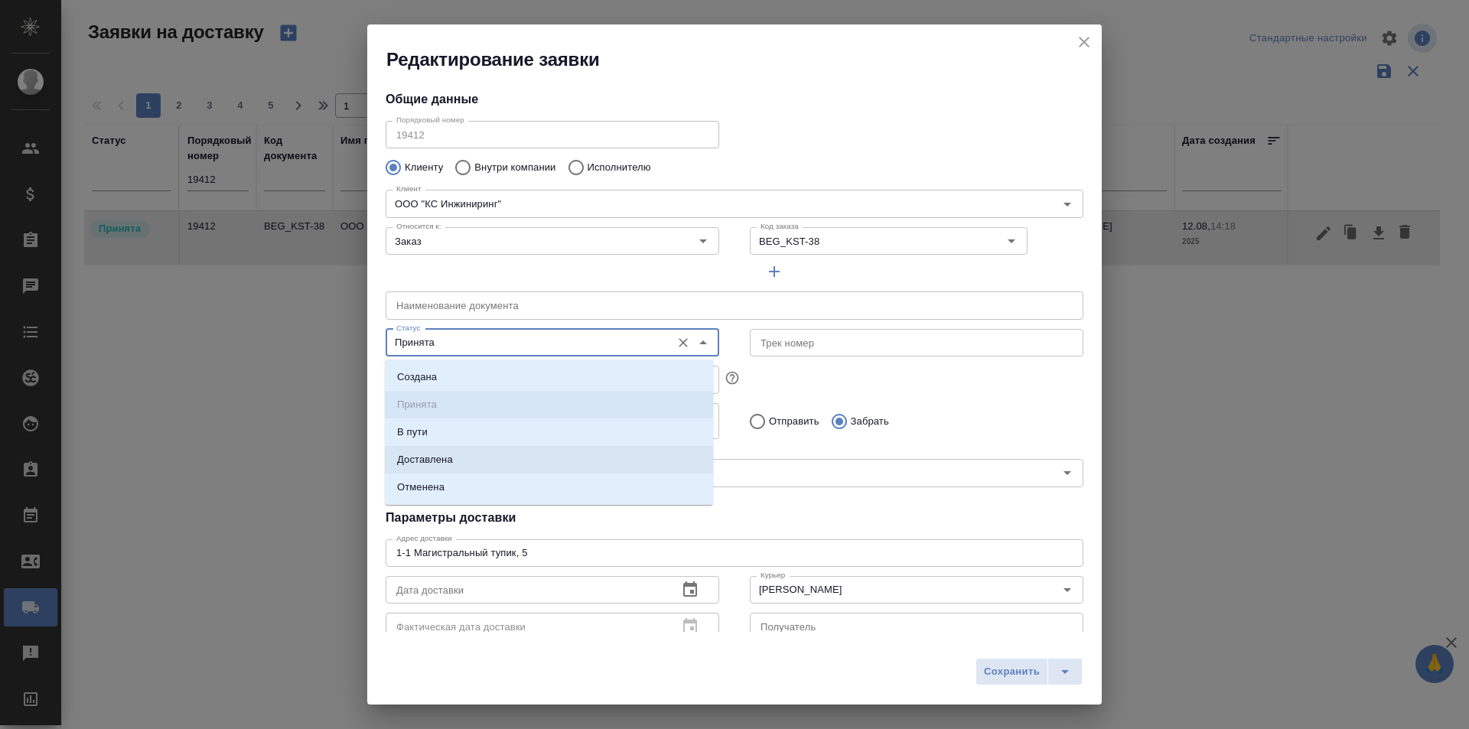
click at [448, 458] on p "Доставлена" at bounding box center [425, 459] width 56 height 15
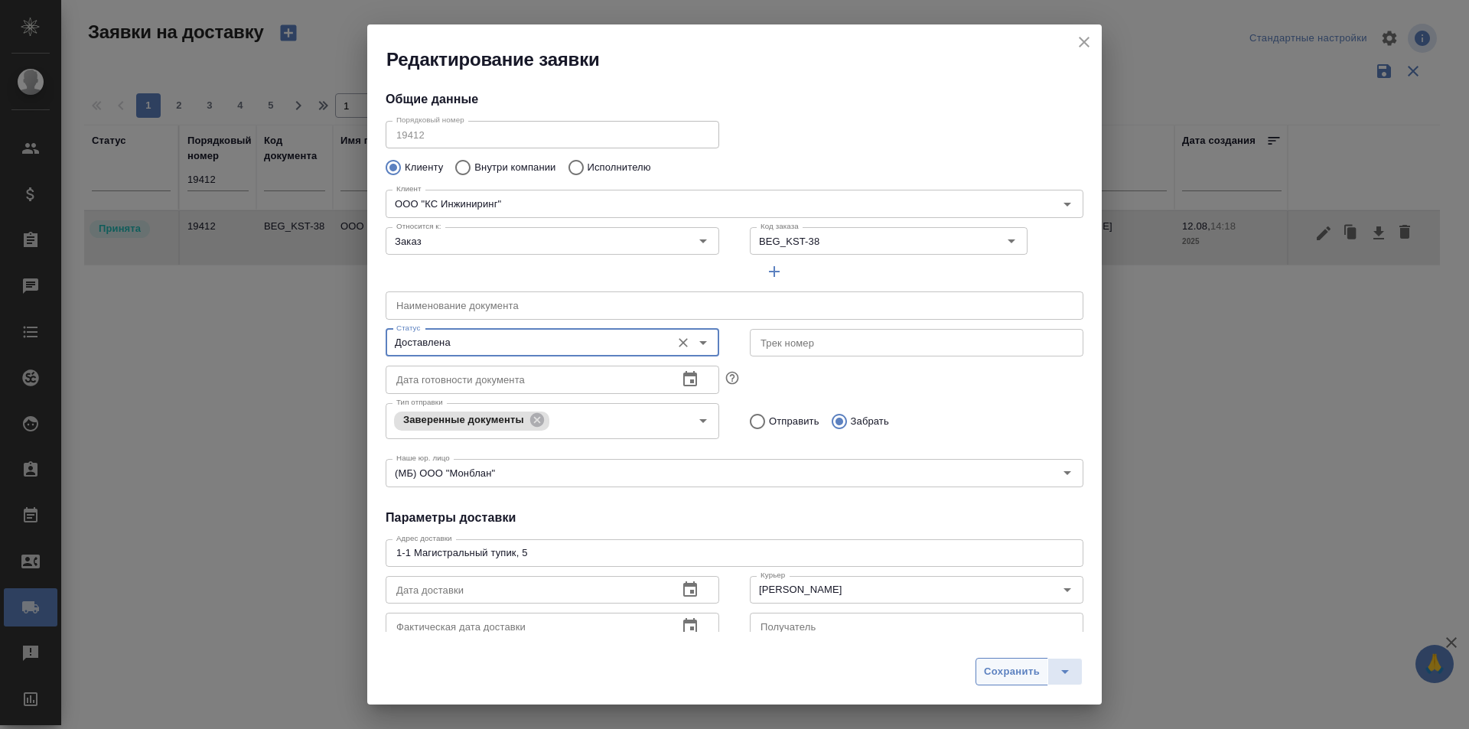
click at [997, 666] on span "Сохранить" at bounding box center [1012, 673] width 56 height 18
type input "Принята"
type input "[PERSON_NAME]"
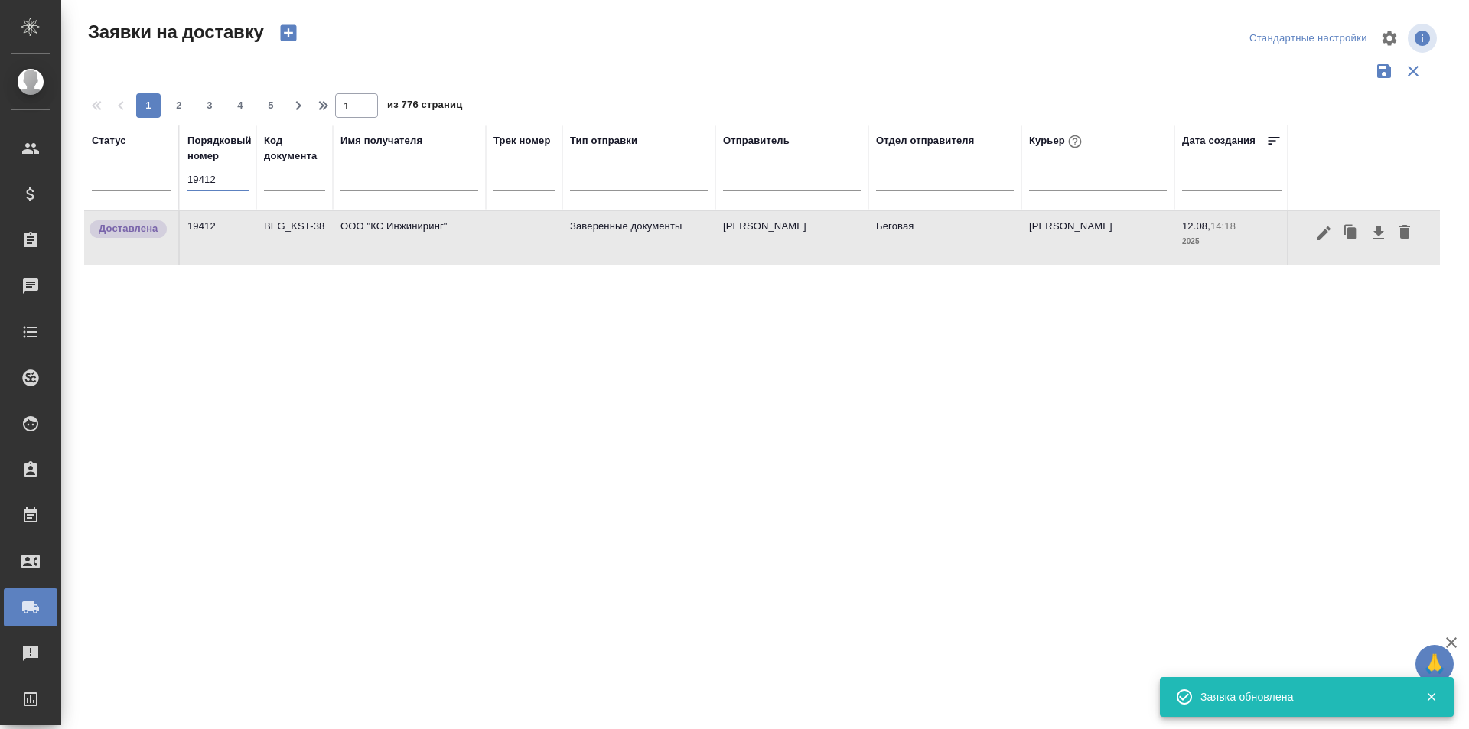
click at [233, 185] on input "19412" at bounding box center [217, 179] width 61 height 21
paste input "4"
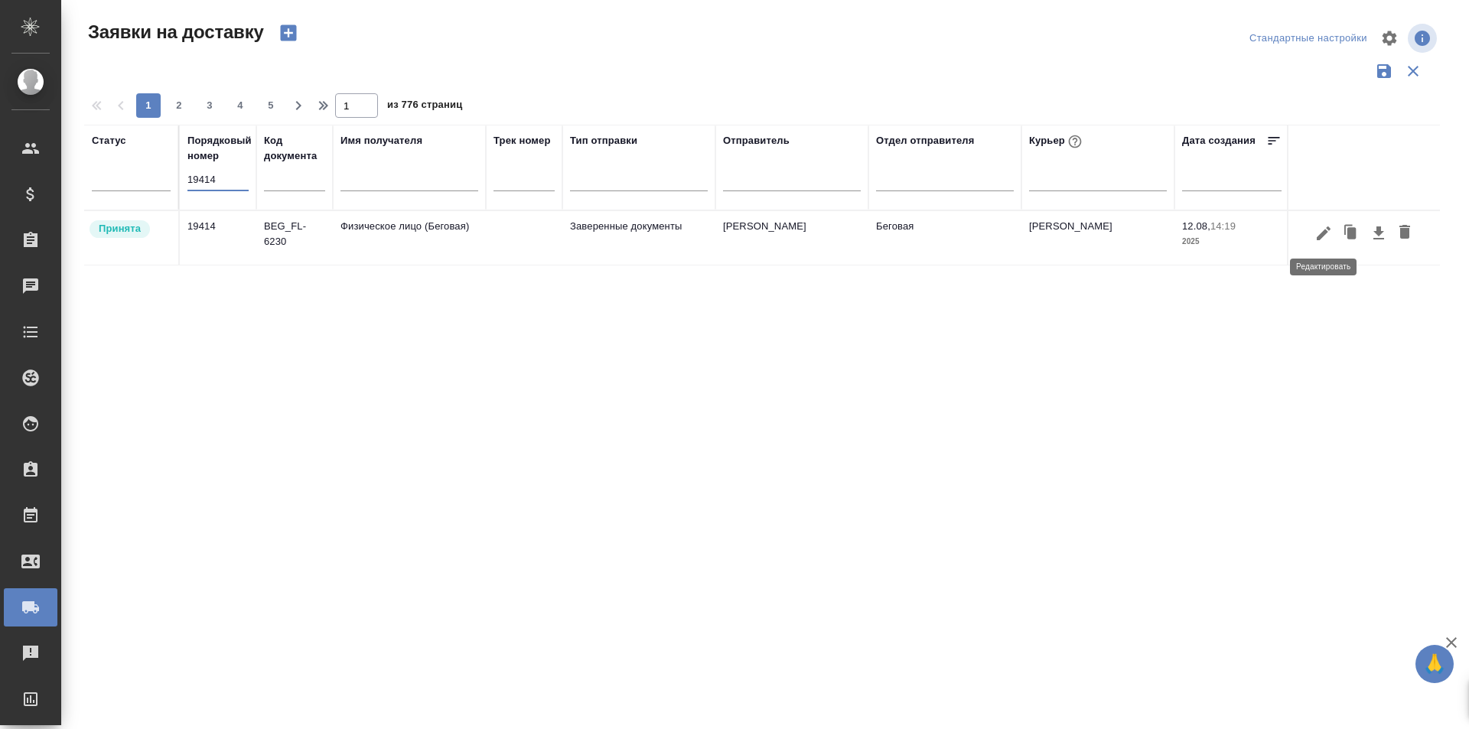
type input "19414"
click at [1314, 233] on button "button" at bounding box center [1324, 233] width 26 height 29
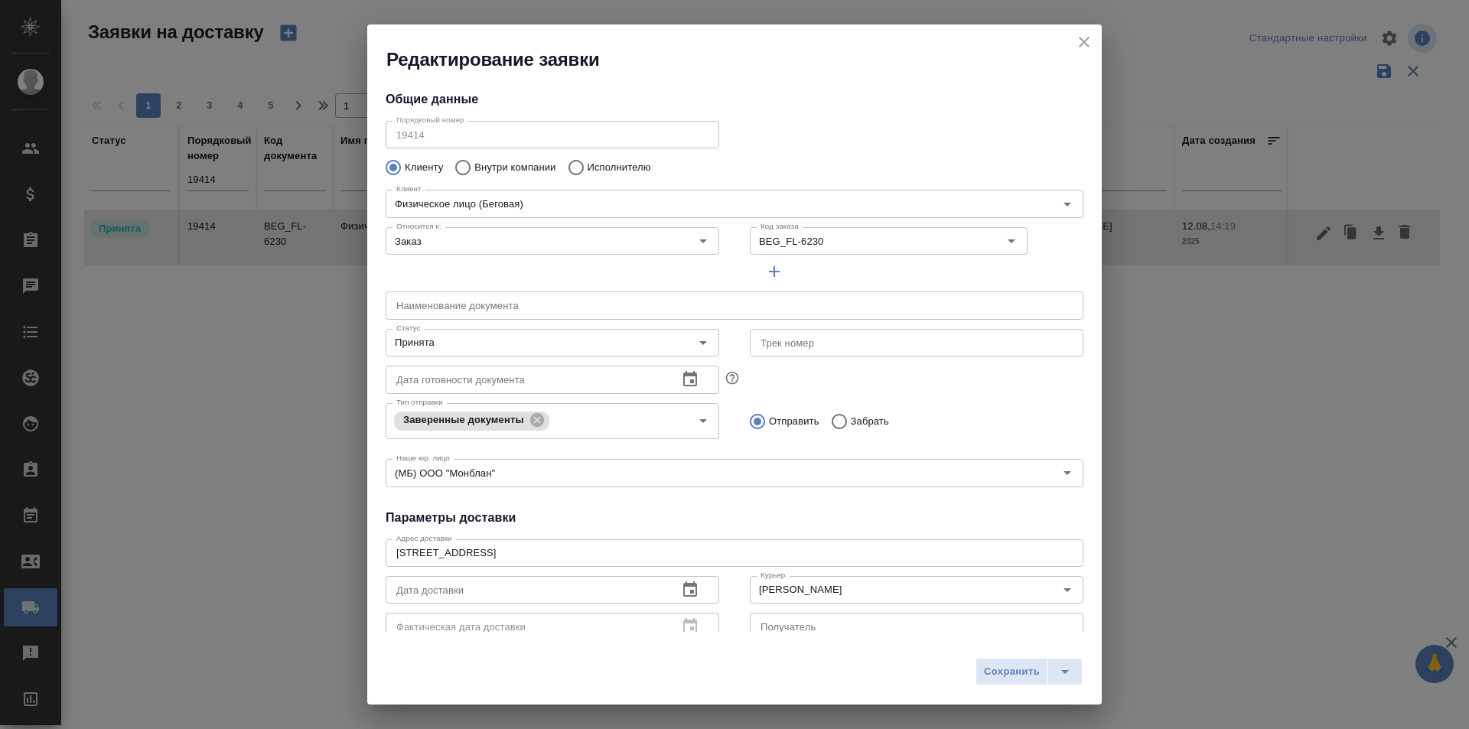
click at [453, 357] on div "Дата готовности документа Дата готовности документа" at bounding box center [552, 377] width 364 height 67
click at [455, 346] on input "Принята" at bounding box center [526, 343] width 273 height 18
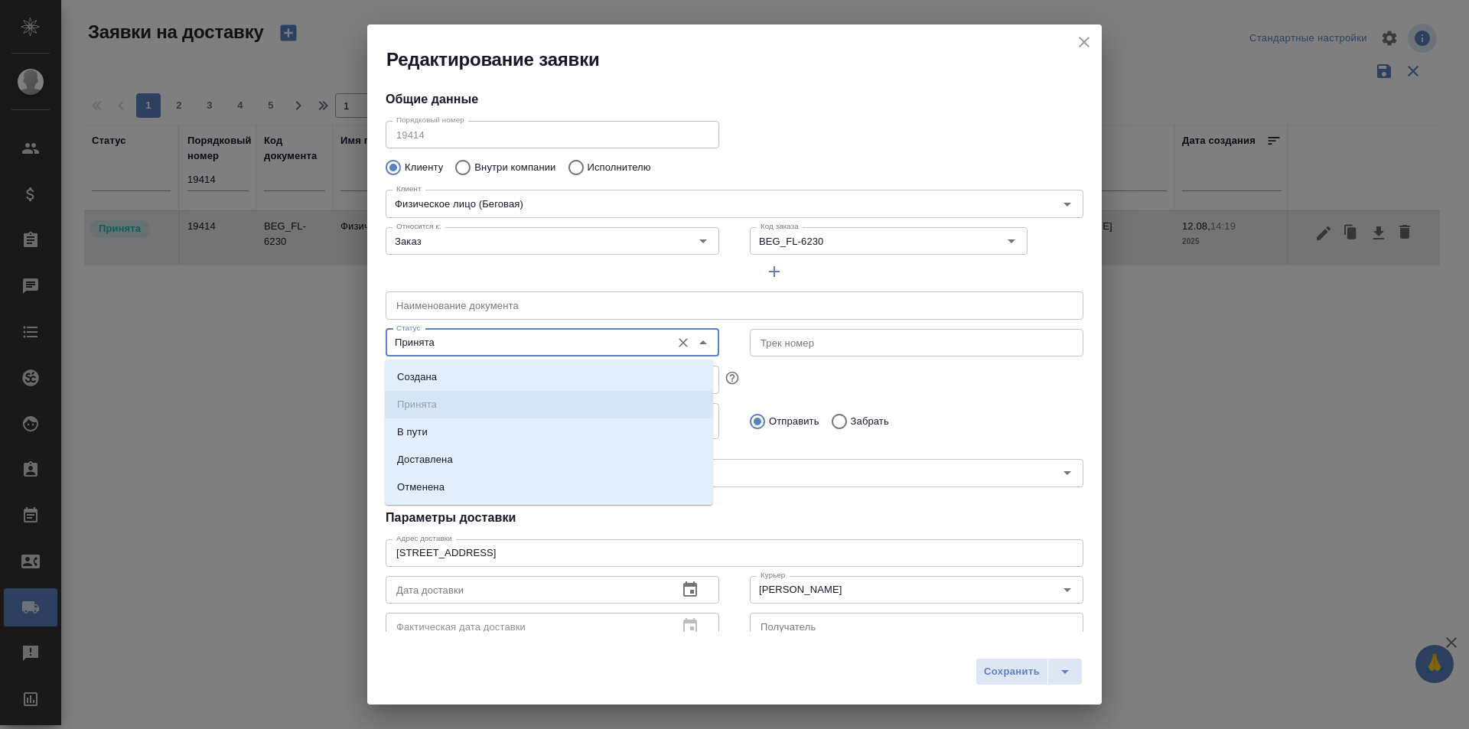
type input "[PERSON_NAME]"
click at [483, 464] on li "Доставлена" at bounding box center [549, 460] width 328 height 28
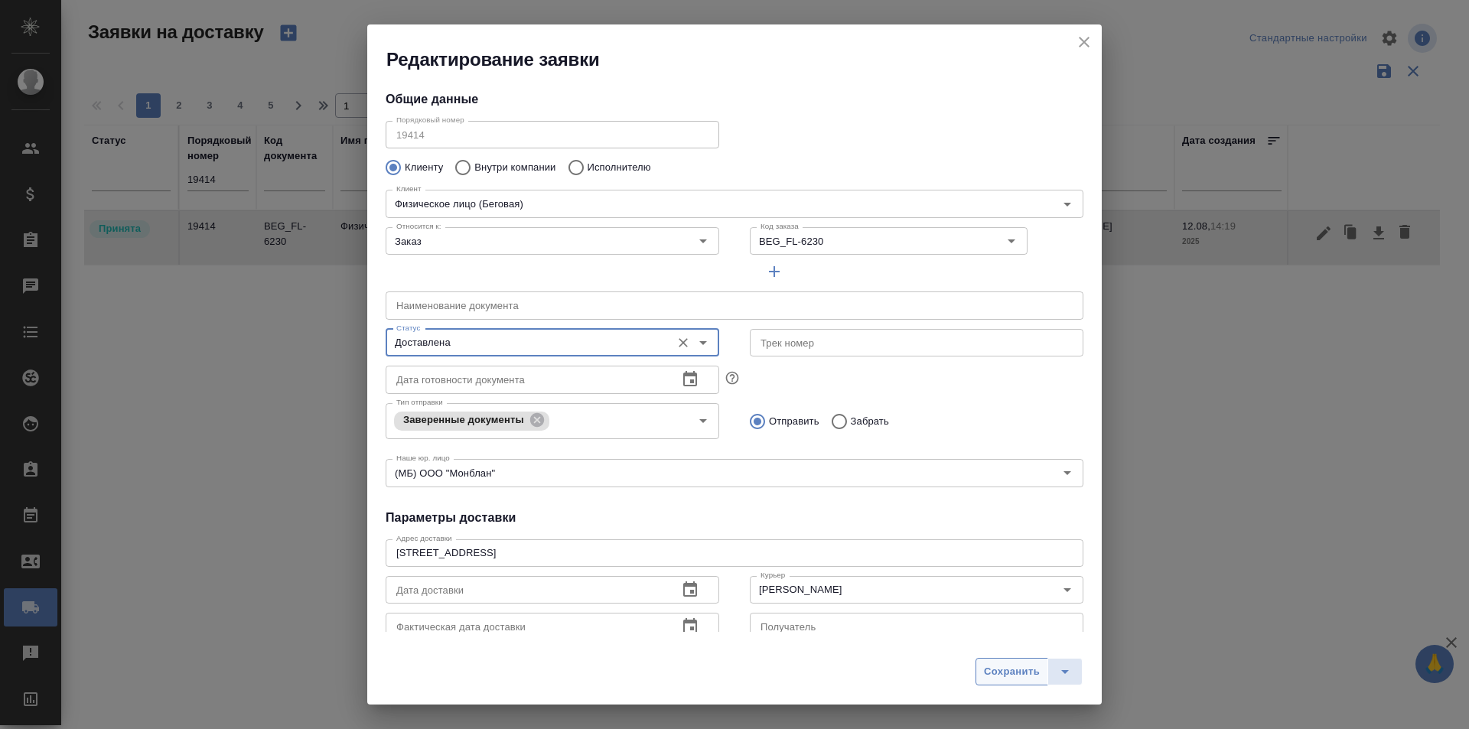
click at [1007, 680] on span "Сохранить" at bounding box center [1012, 673] width 56 height 18
type input "Принята"
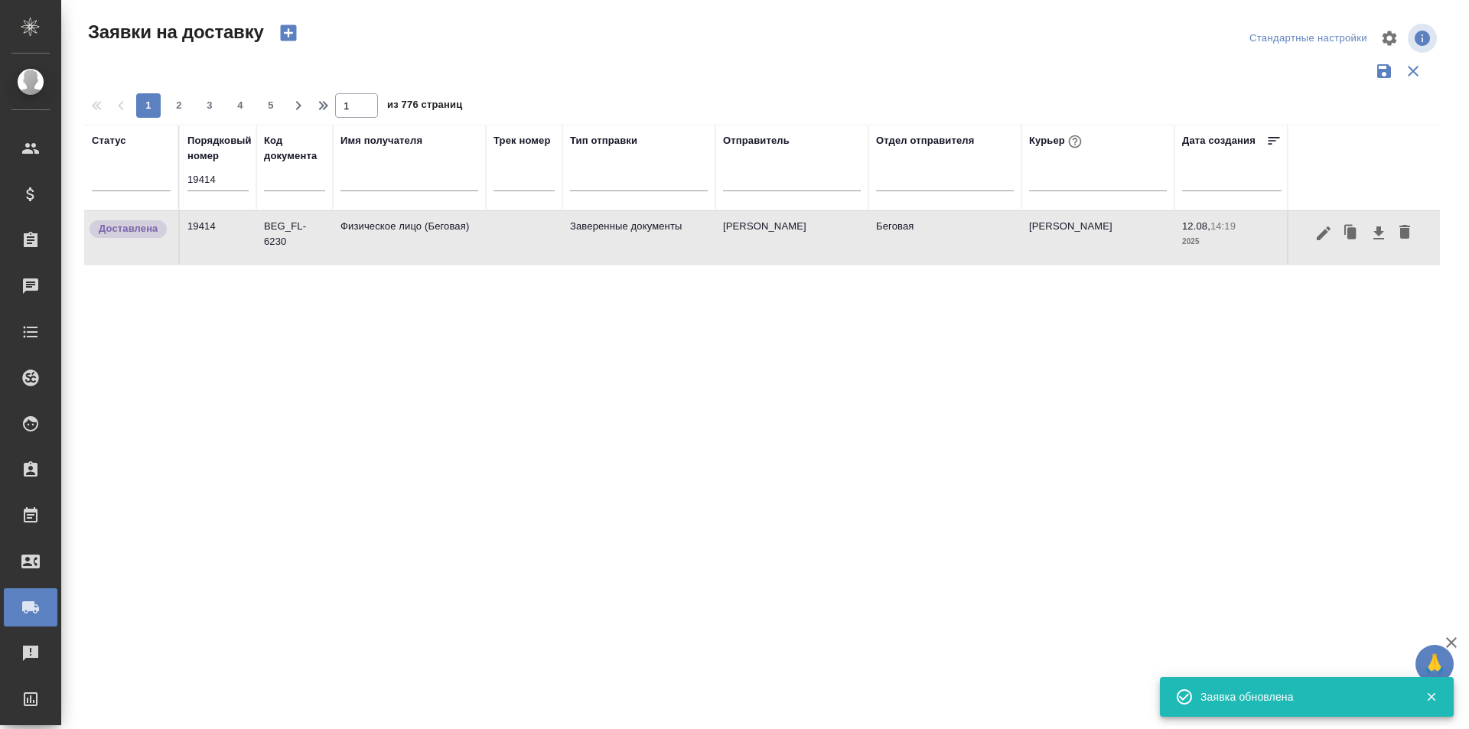
click at [228, 182] on input "19414" at bounding box center [217, 179] width 61 height 21
paste input "6"
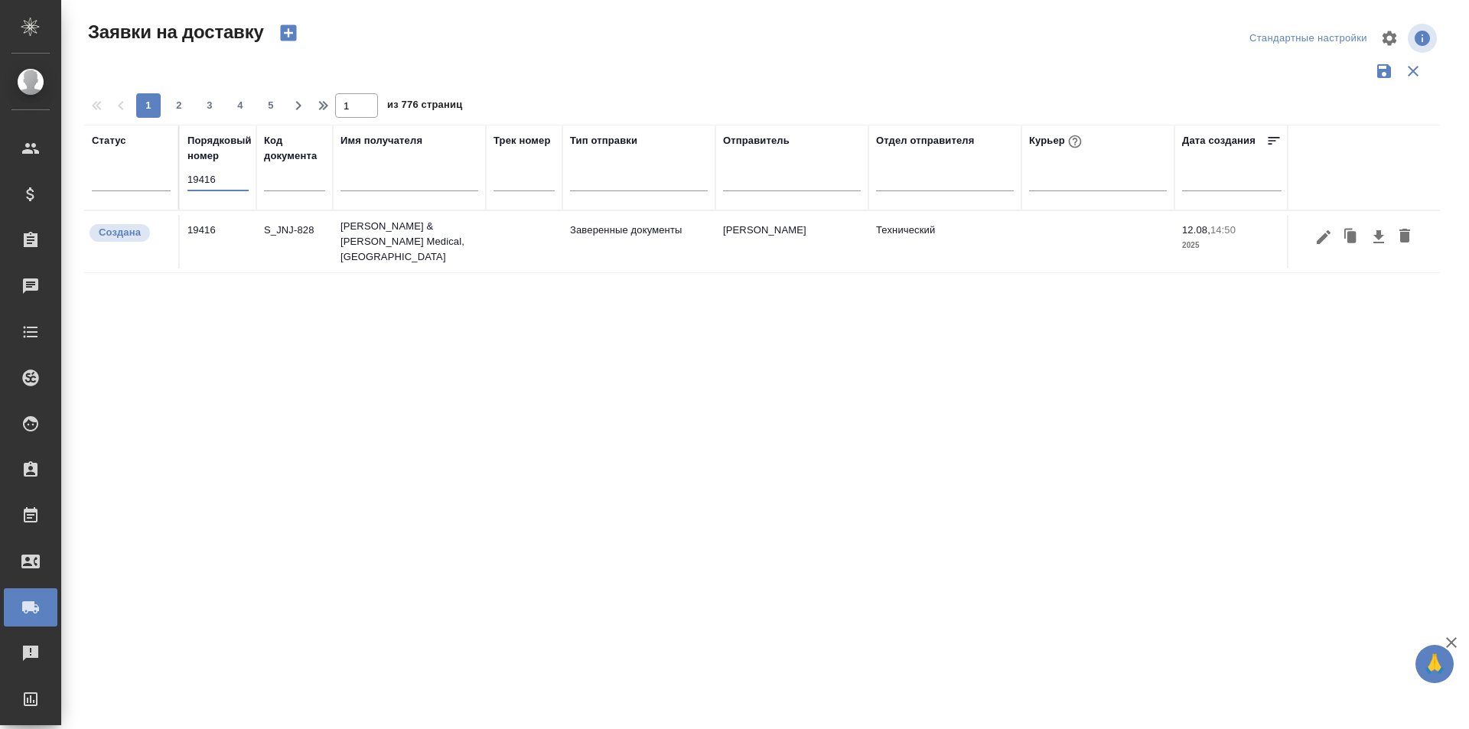
type input "19416"
